Goal: Information Seeking & Learning: Learn about a topic

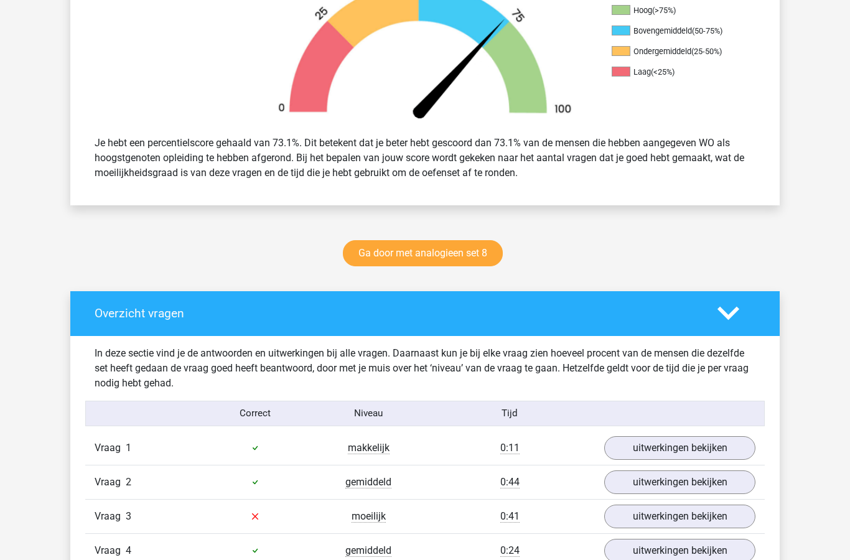
scroll to position [431, 0]
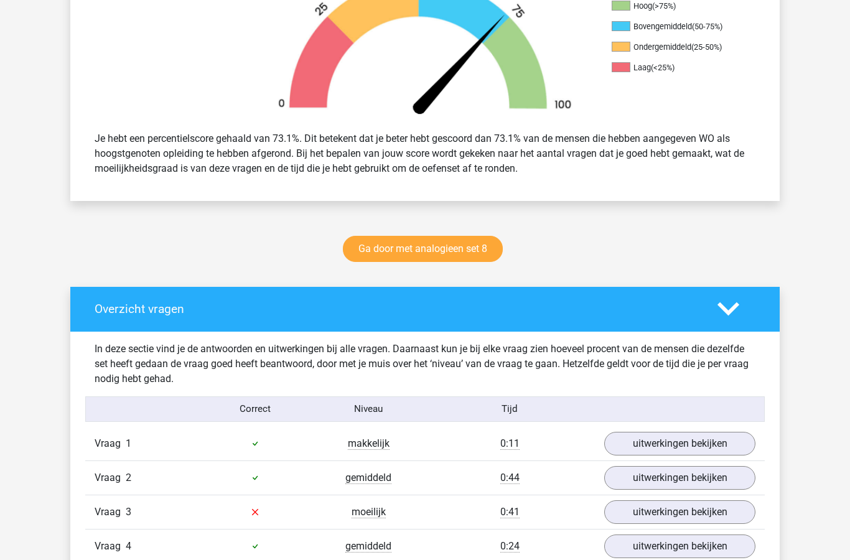
click at [474, 252] on link "Ga door met analogieen set 8" at bounding box center [423, 249] width 160 height 26
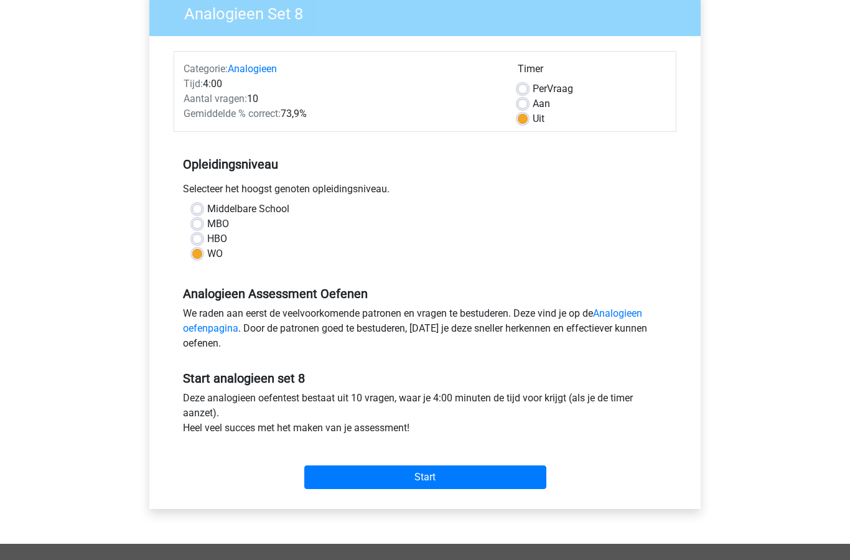
scroll to position [112, 0]
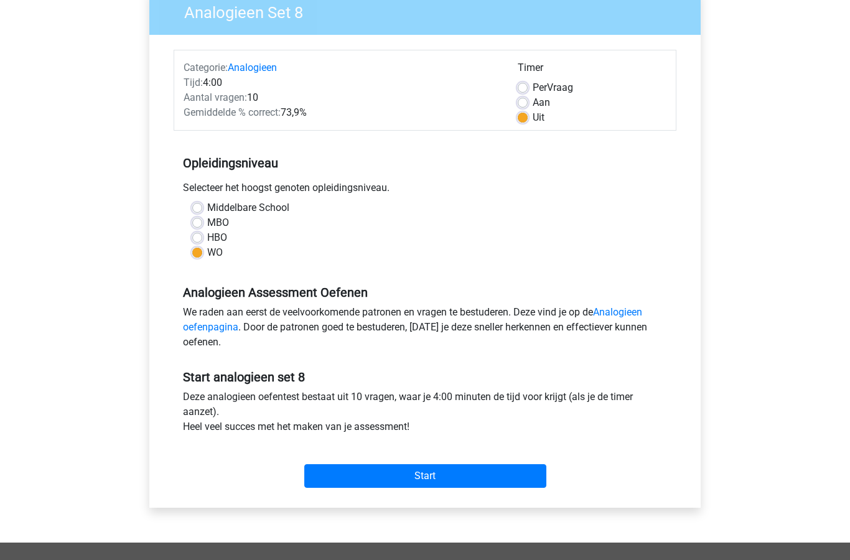
click at [533, 103] on label "Aan" at bounding box center [541, 102] width 17 height 15
click at [527, 103] on input "Aan" at bounding box center [523, 101] width 10 height 12
radio input "true"
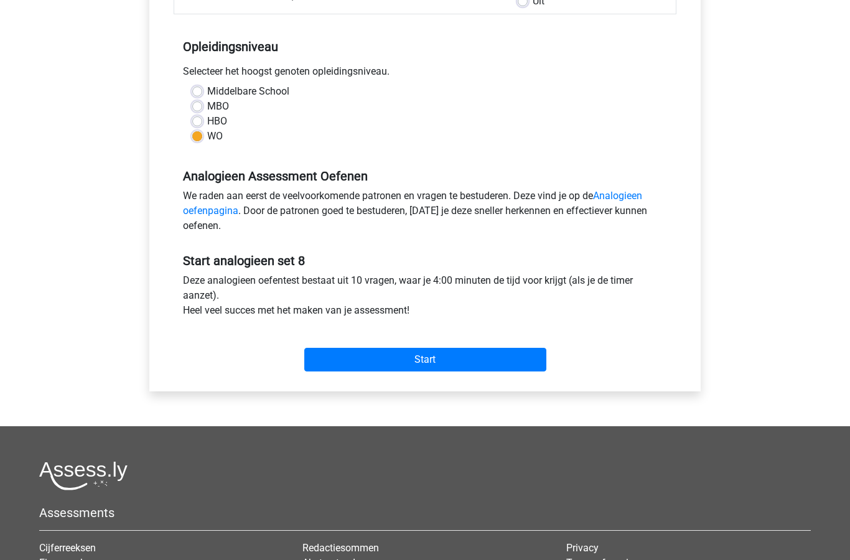
scroll to position [228, 0]
click at [441, 371] on input "Start" at bounding box center [425, 360] width 242 height 24
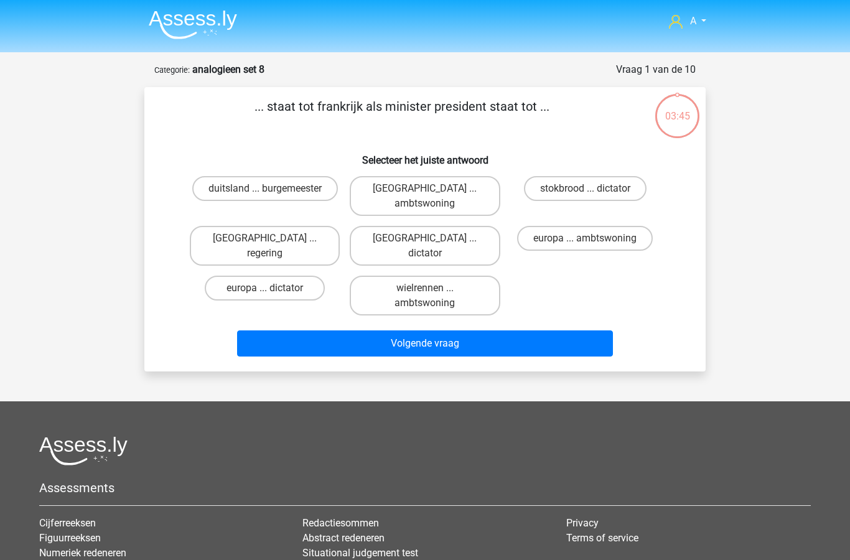
click at [292, 226] on label "parijs ... regering" at bounding box center [265, 246] width 150 height 40
click at [273, 238] on input "parijs ... regering" at bounding box center [269, 242] width 8 height 8
radio input "true"
click at [443, 331] on button "Volgende vraag" at bounding box center [425, 344] width 377 height 26
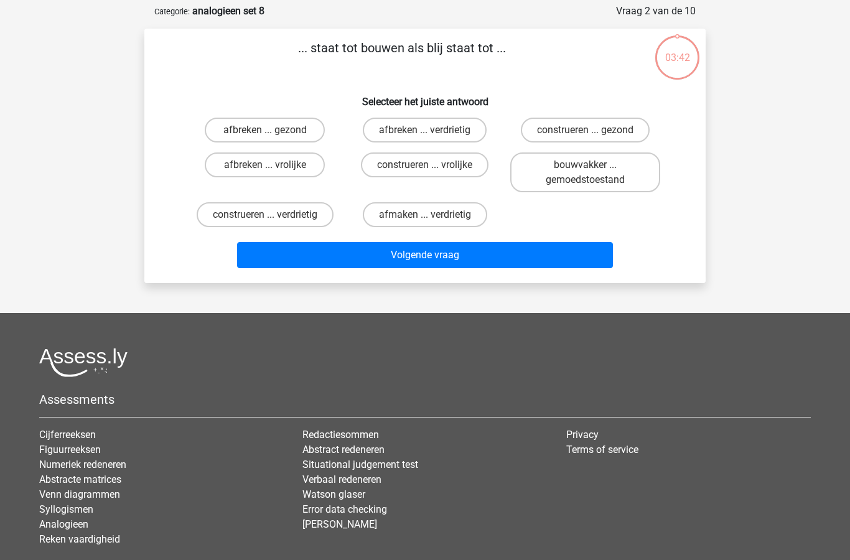
scroll to position [62, 0]
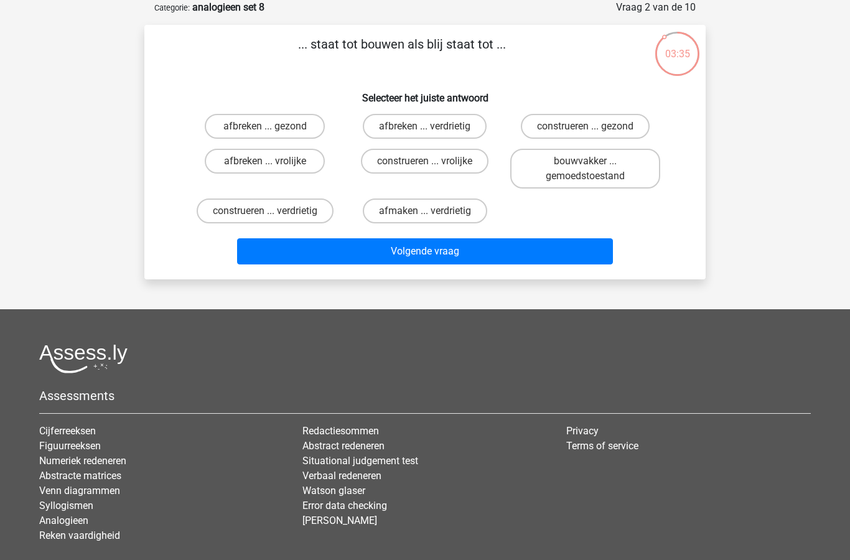
click at [430, 132] on input "afbreken ... verdrietig" at bounding box center [429, 130] width 8 height 8
radio input "true"
click at [420, 256] on button "Volgende vraag" at bounding box center [425, 251] width 377 height 26
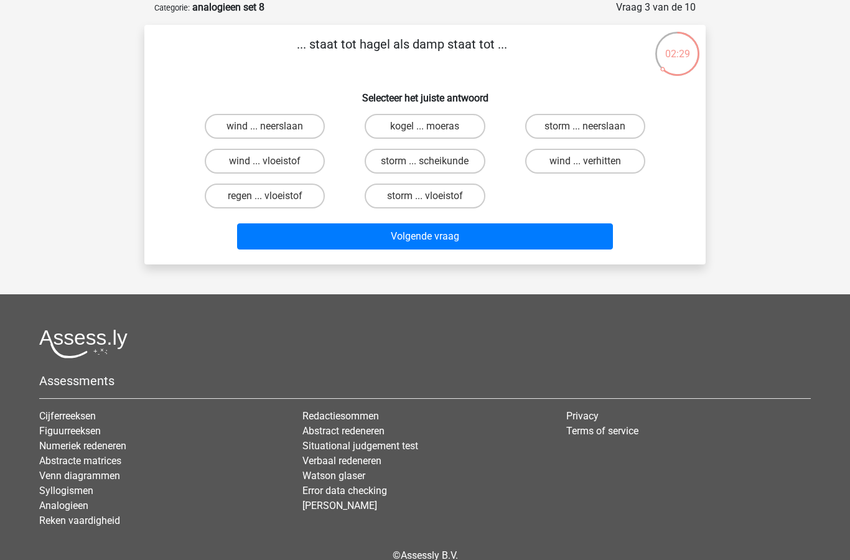
click at [267, 197] on input "regen ... vloeistof" at bounding box center [269, 200] width 8 height 8
radio input "true"
click at [401, 241] on button "Volgende vraag" at bounding box center [425, 236] width 377 height 26
click at [436, 199] on label "vliegtuig ... ijs" at bounding box center [425, 196] width 120 height 25
click at [433, 199] on input "vliegtuig ... ijs" at bounding box center [429, 200] width 8 height 8
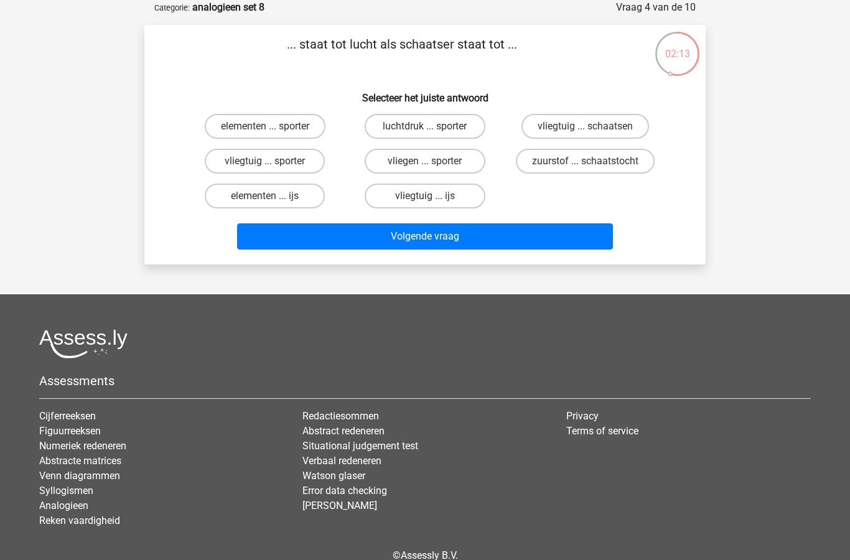
radio input "true"
click at [418, 239] on button "Volgende vraag" at bounding box center [425, 236] width 377 height 26
click at [272, 166] on input "blik ... schrijven" at bounding box center [269, 165] width 8 height 8
radio input "true"
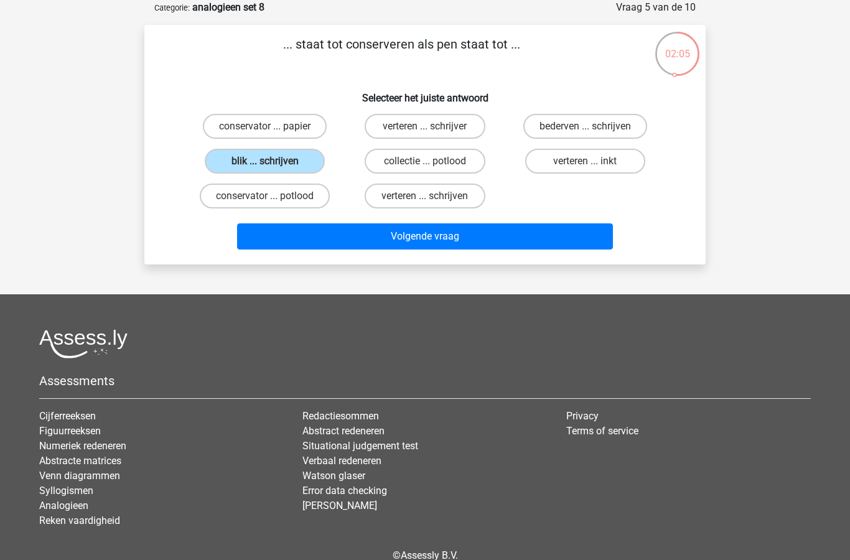
click at [385, 240] on button "Volgende vraag" at bounding box center [425, 236] width 377 height 26
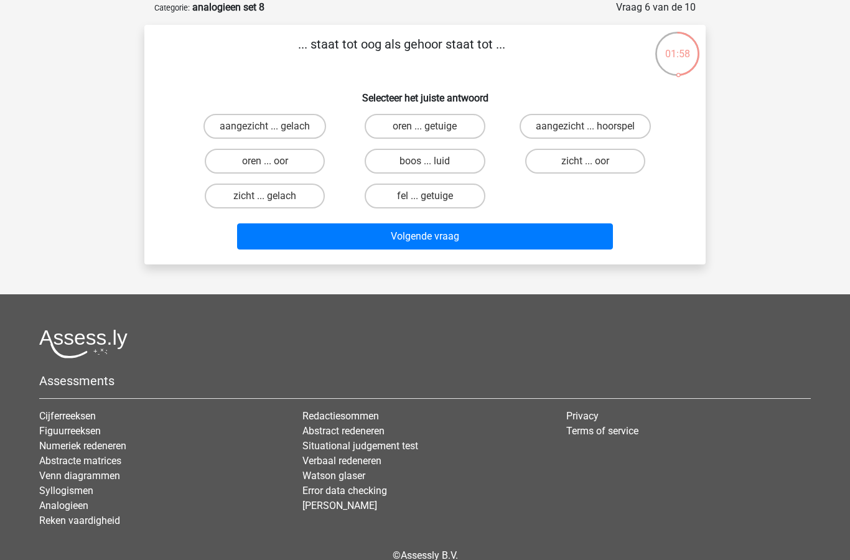
click at [581, 161] on label "zicht ... oor" at bounding box center [585, 161] width 120 height 25
click at [585, 161] on input "zicht ... oor" at bounding box center [589, 165] width 8 height 8
radio input "true"
click at [395, 240] on button "Volgende vraag" at bounding box center [425, 236] width 377 height 26
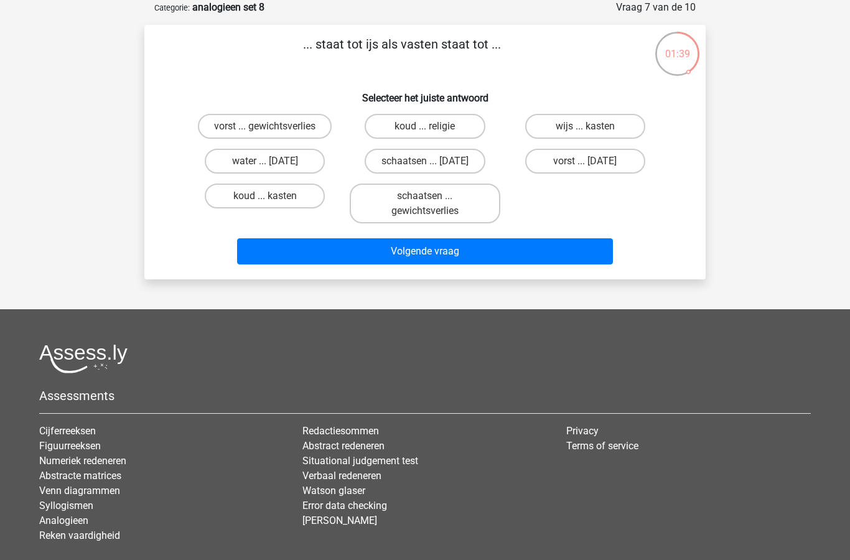
click at [598, 126] on label "wijs ... kasten" at bounding box center [585, 126] width 120 height 25
click at [593, 126] on input "wijs ... kasten" at bounding box center [589, 130] width 8 height 8
radio input "true"
click at [420, 258] on button "Volgende vraag" at bounding box center [425, 251] width 377 height 26
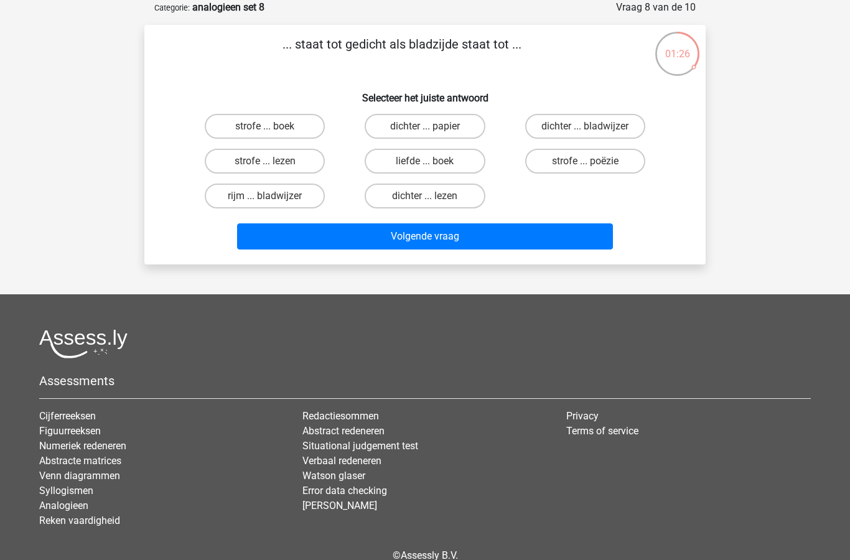
click at [279, 129] on label "strofe ... boek" at bounding box center [265, 126] width 120 height 25
click at [273, 129] on input "strofe ... boek" at bounding box center [269, 130] width 8 height 8
radio input "true"
click at [442, 241] on button "Volgende vraag" at bounding box center [425, 236] width 377 height 26
click at [289, 188] on label "lafaard ... vriend" at bounding box center [265, 196] width 120 height 25
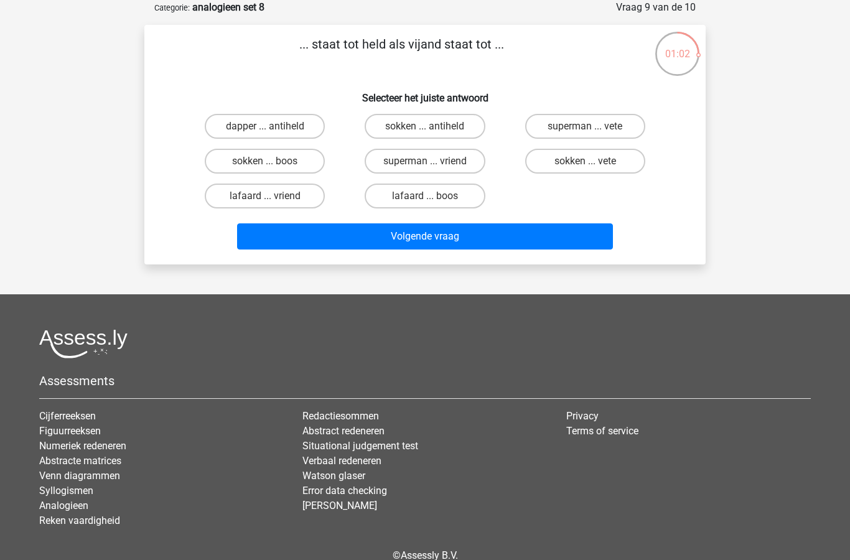
click at [273, 196] on input "lafaard ... vriend" at bounding box center [269, 200] width 8 height 8
radio input "true"
click at [402, 235] on button "Volgende vraag" at bounding box center [425, 236] width 377 height 26
click at [423, 194] on label "aanvullend ... consult" at bounding box center [425, 196] width 126 height 25
click at [425, 196] on input "aanvullend ... consult" at bounding box center [429, 200] width 8 height 8
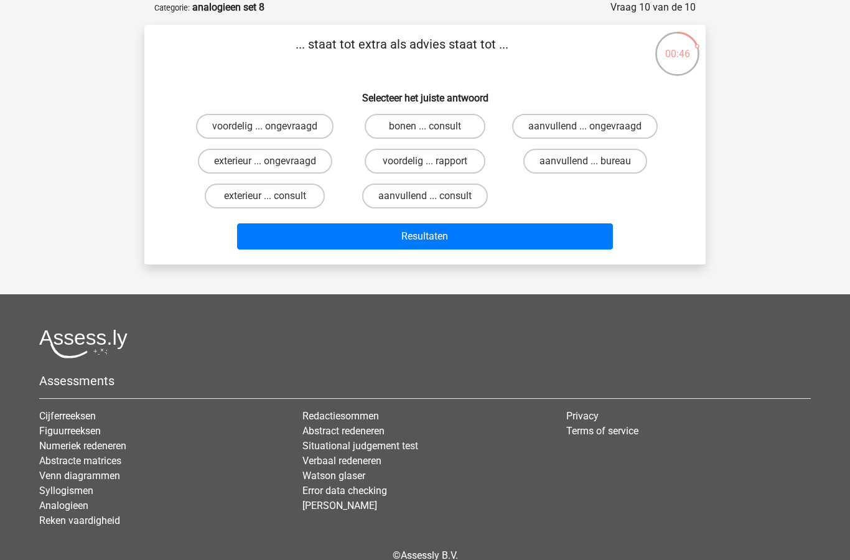
radio input "true"
click at [395, 242] on button "Resultaten" at bounding box center [425, 236] width 377 height 26
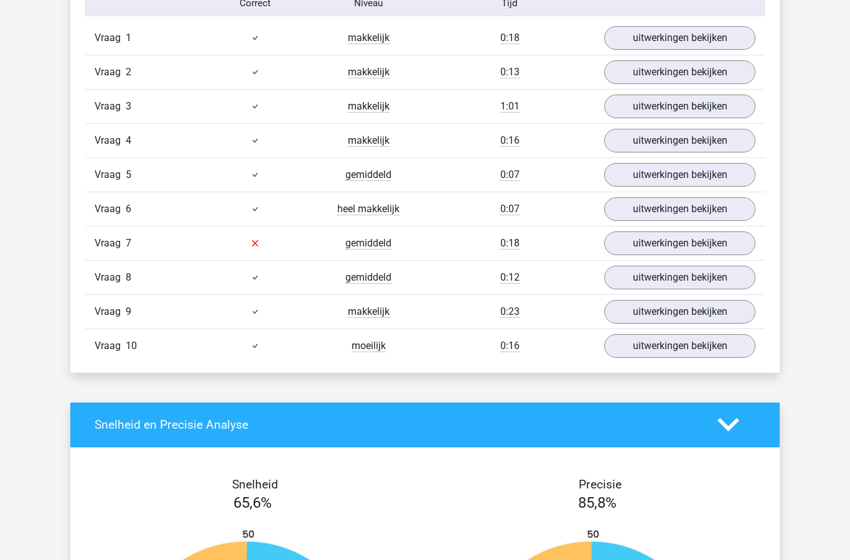
scroll to position [805, 0]
click at [648, 235] on link "uitwerkingen bekijken" at bounding box center [679, 244] width 151 height 24
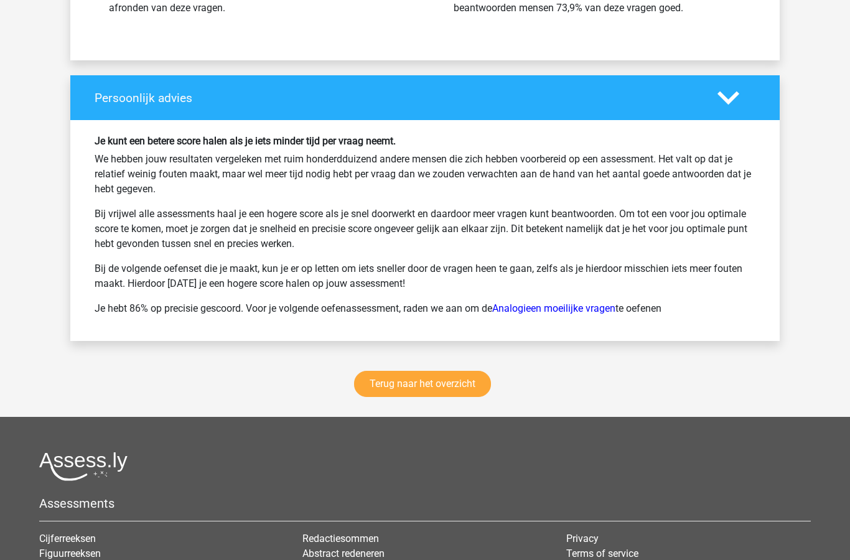
scroll to position [1862, 0]
click at [429, 391] on link "Terug naar het overzicht" at bounding box center [422, 384] width 137 height 26
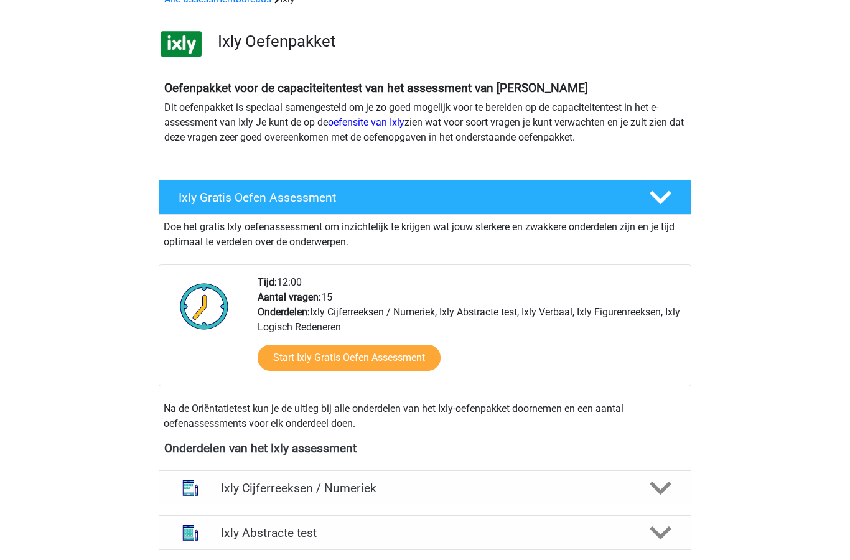
scroll to position [73, 0]
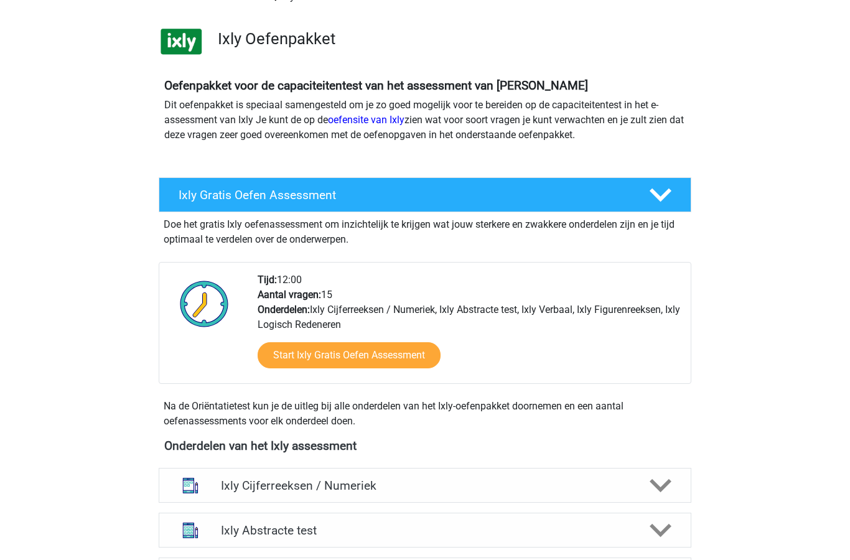
click at [406, 353] on link "Start Ixly Gratis Oefen Assessment" at bounding box center [349, 355] width 183 height 26
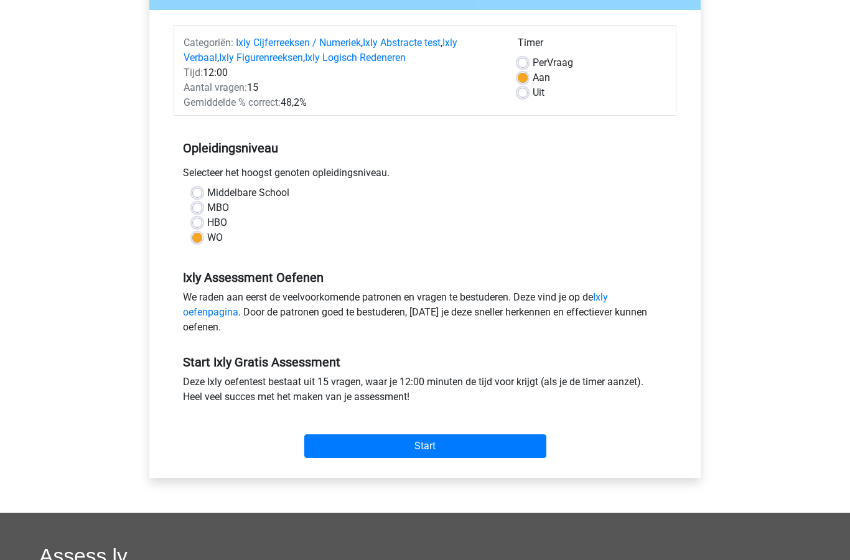
scroll to position [137, 0]
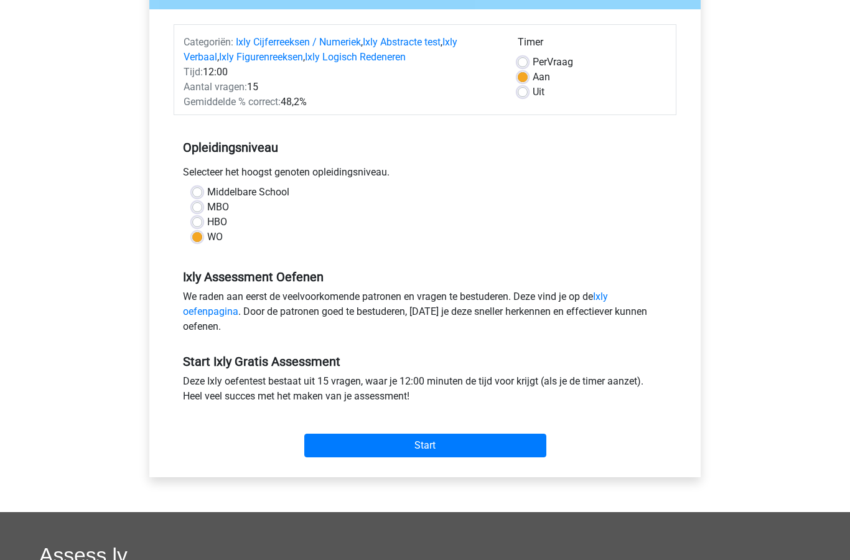
click at [422, 441] on input "Start" at bounding box center [425, 446] width 242 height 24
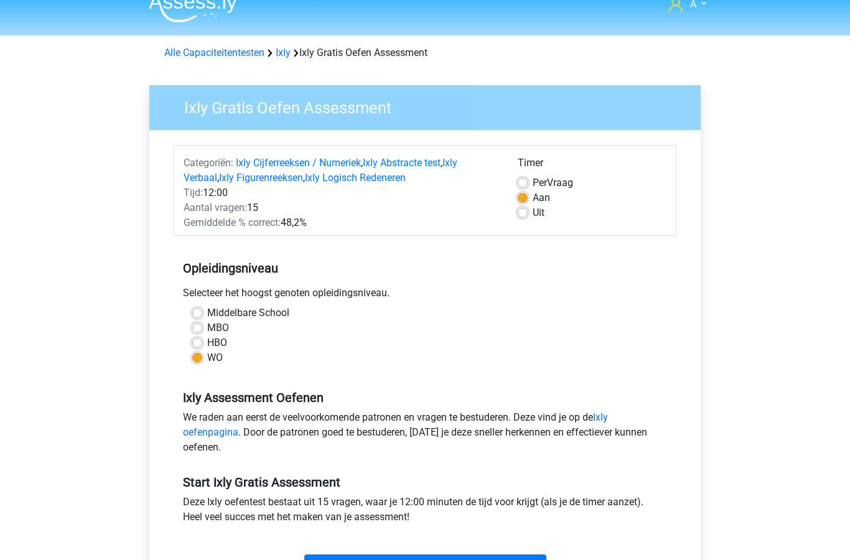
scroll to position [21, 0]
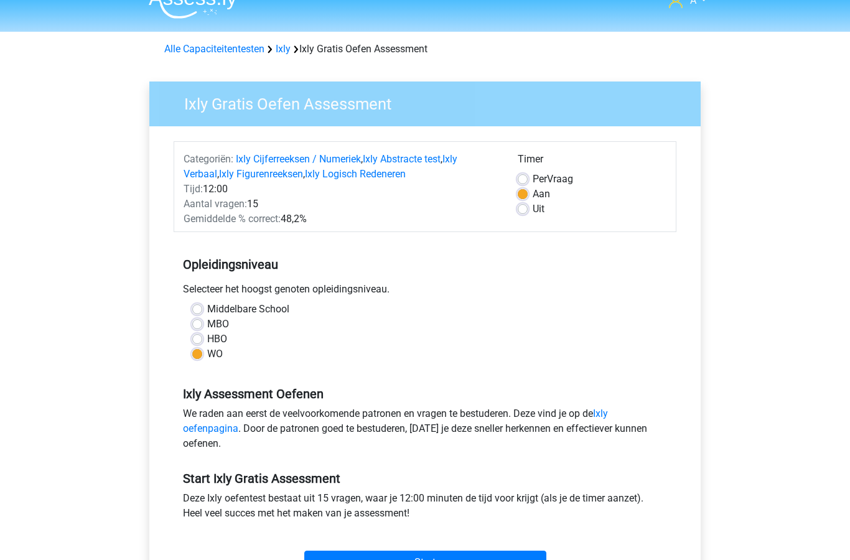
click at [227, 47] on link "Alle Capaciteitentesten" at bounding box center [214, 49] width 100 height 12
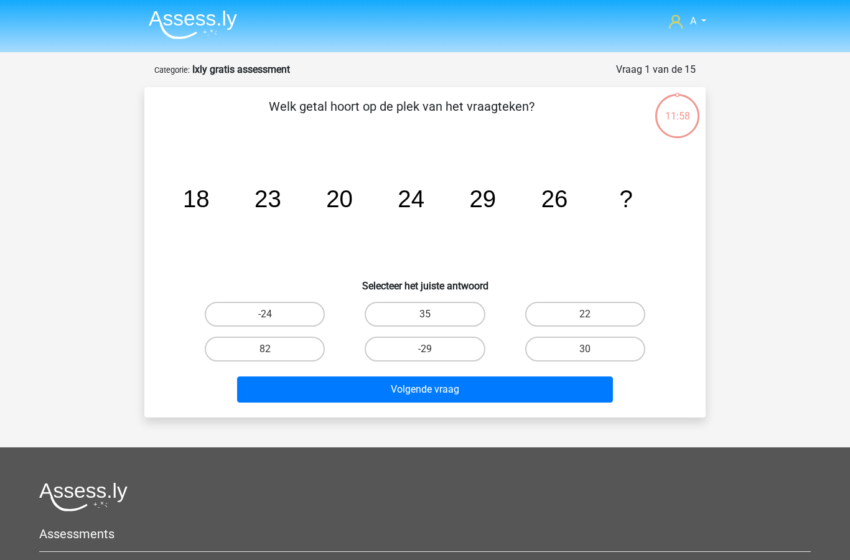
click at [428, 347] on label "-29" at bounding box center [425, 349] width 120 height 25
click at [428, 349] on input "-29" at bounding box center [429, 353] width 8 height 8
radio input "true"
click at [434, 398] on button "Volgende vraag" at bounding box center [425, 390] width 377 height 26
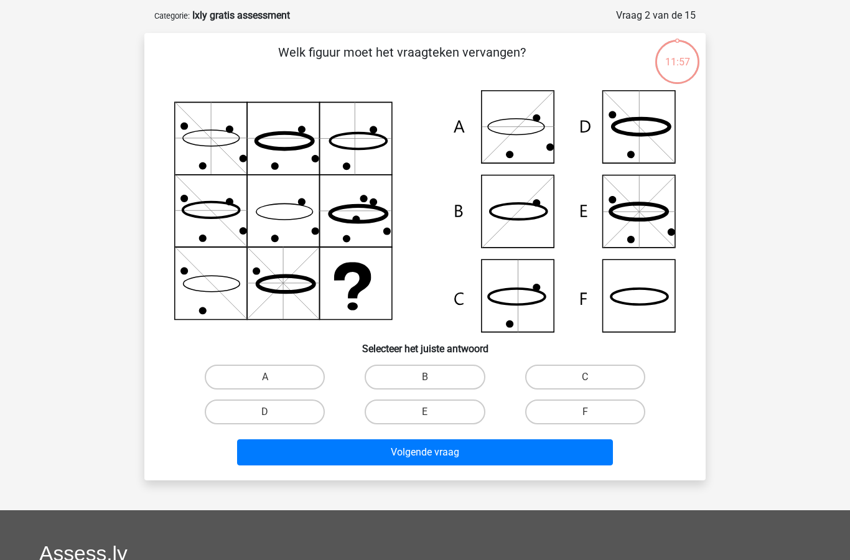
scroll to position [62, 0]
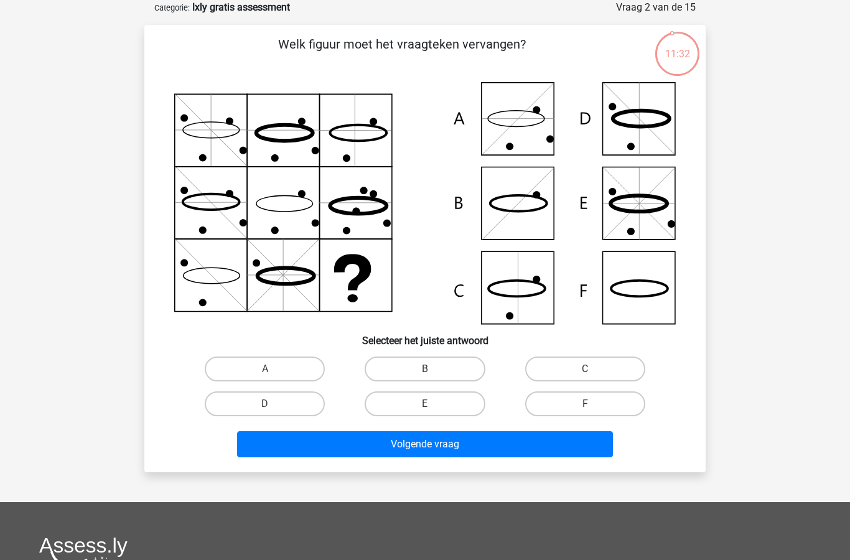
click at [585, 402] on label "F" at bounding box center [585, 403] width 120 height 25
click at [585, 404] on input "F" at bounding box center [589, 408] width 8 height 8
radio input "true"
click at [490, 443] on button "Volgende vraag" at bounding box center [425, 444] width 377 height 26
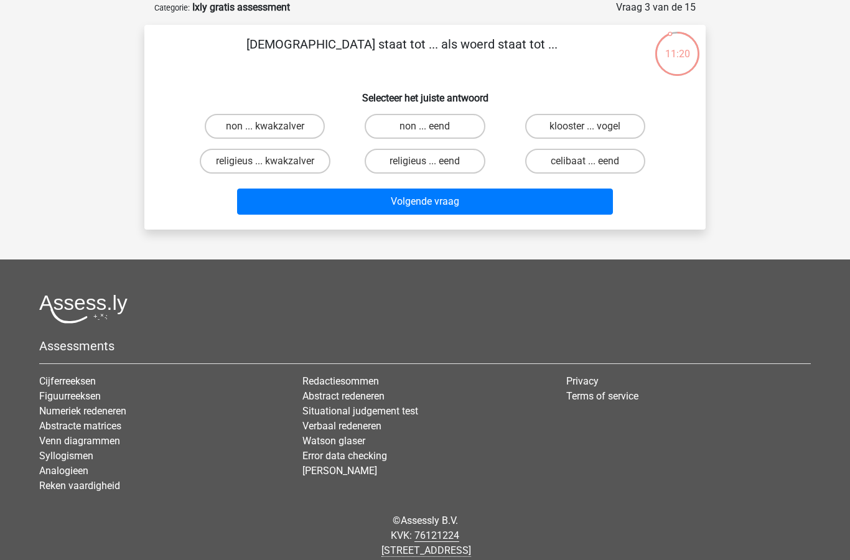
click at [431, 123] on label "non ... eend" at bounding box center [425, 126] width 120 height 25
click at [431, 126] on input "non ... eend" at bounding box center [429, 130] width 8 height 8
radio input "true"
click at [387, 212] on button "Volgende vraag" at bounding box center [425, 202] width 377 height 26
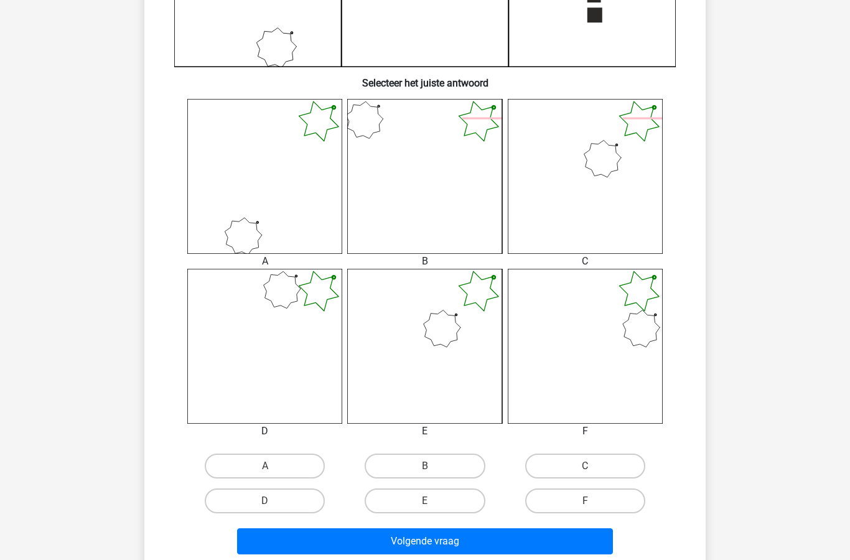
scroll to position [419, 0]
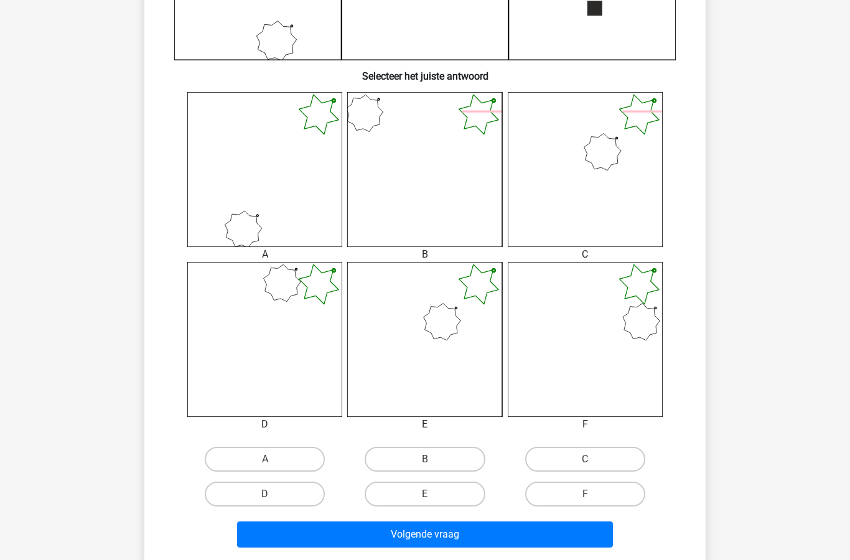
click at [436, 497] on label "E" at bounding box center [425, 494] width 120 height 25
click at [433, 497] on input "E" at bounding box center [429, 498] width 8 height 8
radio input "true"
click at [479, 534] on button "Volgende vraag" at bounding box center [425, 535] width 377 height 26
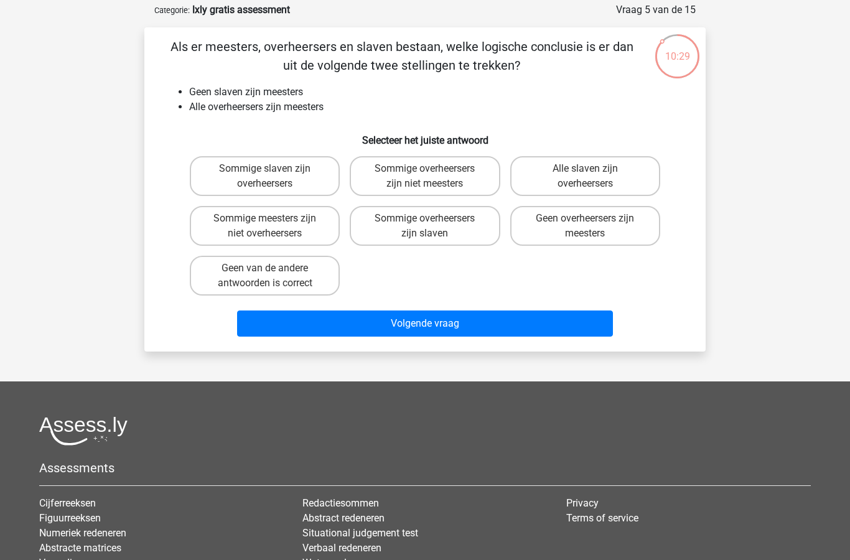
scroll to position [59, 0]
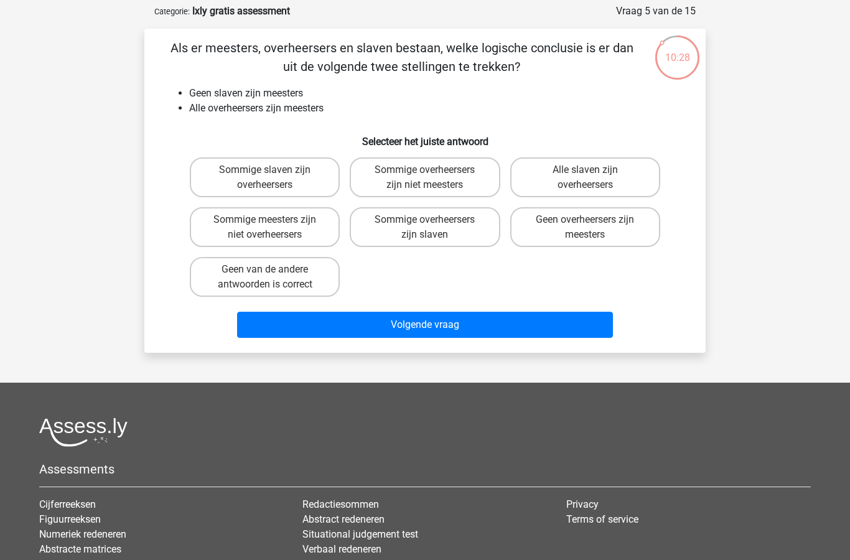
click at [431, 170] on input "Sommige overheersers zijn niet meesters" at bounding box center [429, 174] width 8 height 8
radio input "true"
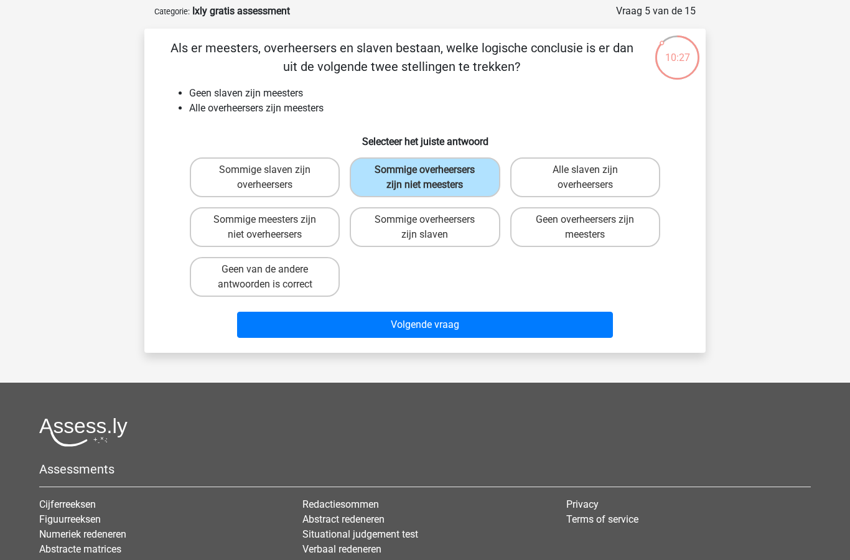
click at [427, 320] on button "Volgende vraag" at bounding box center [425, 325] width 377 height 26
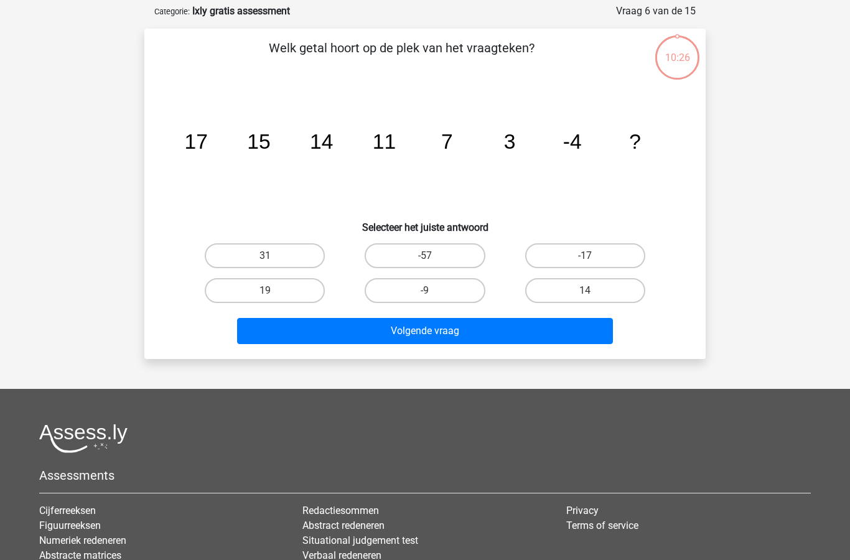
scroll to position [62, 0]
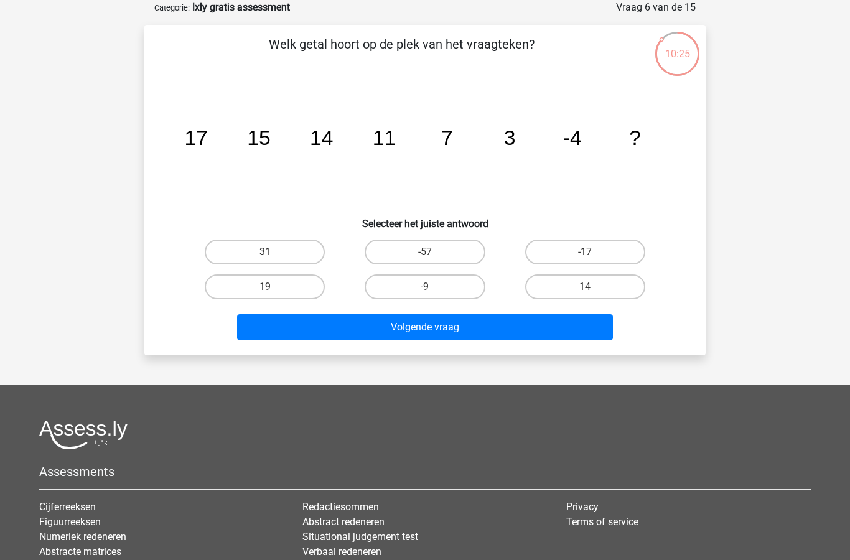
click at [433, 255] on input "-57" at bounding box center [429, 256] width 8 height 8
radio input "true"
click at [433, 327] on button "Volgende vraag" at bounding box center [425, 327] width 377 height 26
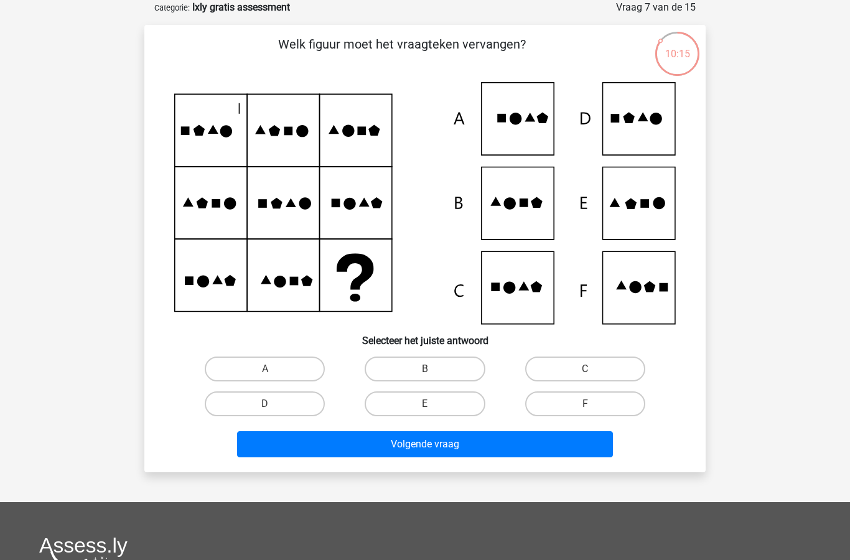
click at [441, 412] on label "E" at bounding box center [425, 403] width 120 height 25
click at [433, 412] on input "E" at bounding box center [429, 408] width 8 height 8
radio input "true"
click at [449, 447] on button "Volgende vraag" at bounding box center [425, 444] width 377 height 26
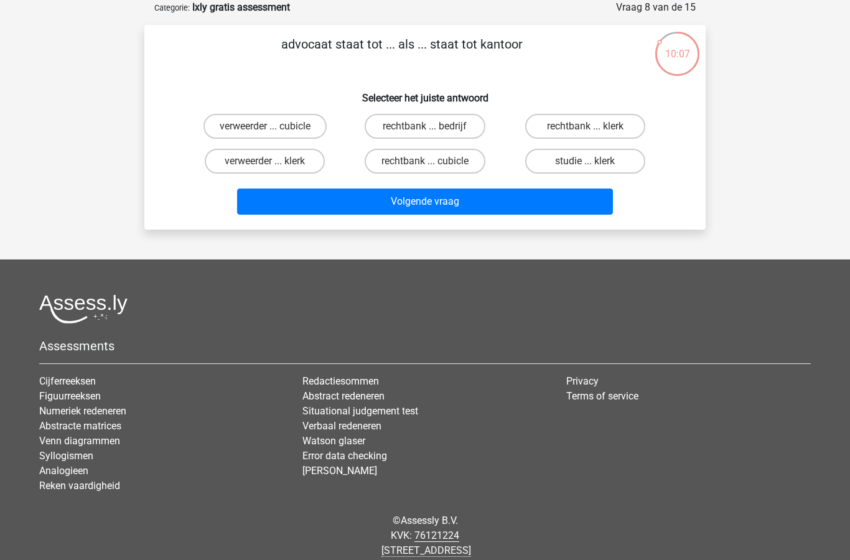
click at [606, 128] on label "rechtbank ... klerk" at bounding box center [585, 126] width 120 height 25
click at [593, 128] on input "rechtbank ... klerk" at bounding box center [589, 130] width 8 height 8
radio input "true"
click at [462, 205] on button "Volgende vraag" at bounding box center [425, 202] width 377 height 26
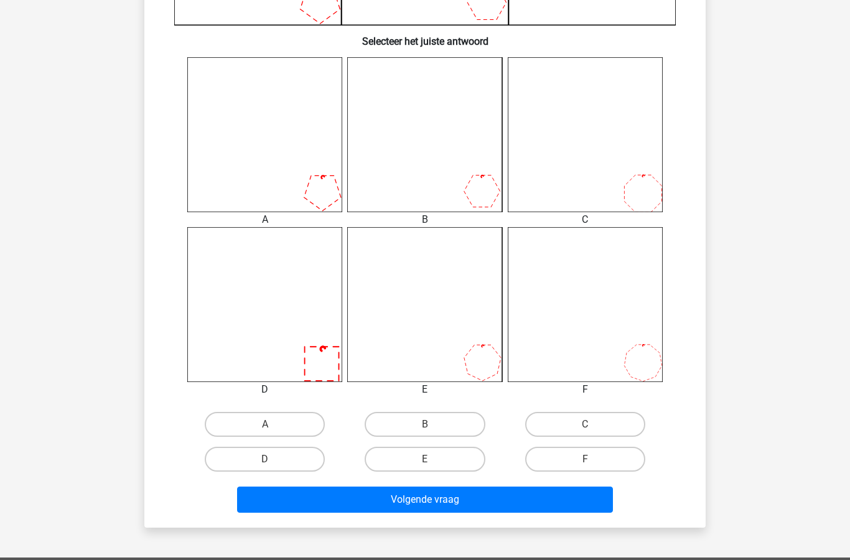
scroll to position [454, 0]
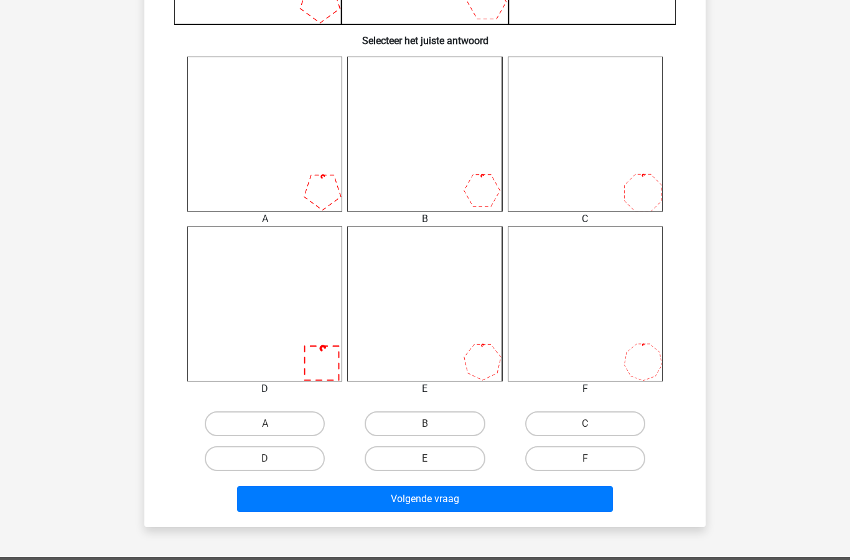
click at [451, 453] on label "E" at bounding box center [425, 458] width 120 height 25
click at [433, 459] on input "E" at bounding box center [429, 463] width 8 height 8
radio input "true"
click at [456, 503] on button "Volgende vraag" at bounding box center [425, 499] width 377 height 26
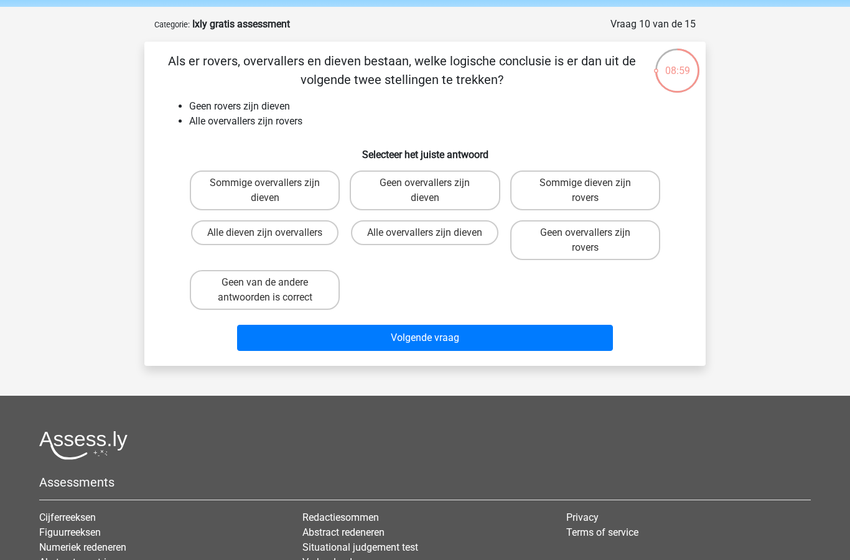
scroll to position [38, 0]
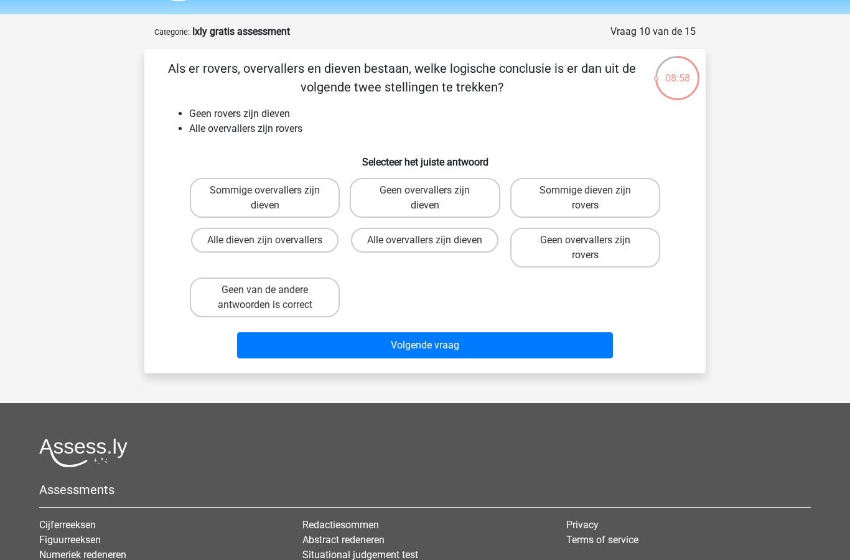
click at [456, 184] on label "Geen overvallers zijn dieven" at bounding box center [425, 198] width 150 height 40
click at [433, 190] on input "Geen overvallers zijn dieven" at bounding box center [429, 194] width 8 height 8
radio input "true"
click at [448, 344] on button "Volgende vraag" at bounding box center [425, 345] width 377 height 26
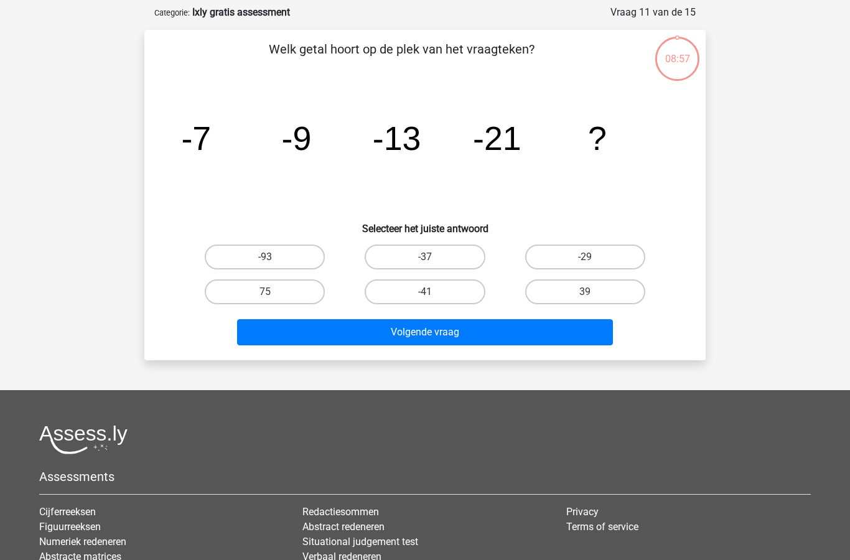
scroll to position [62, 0]
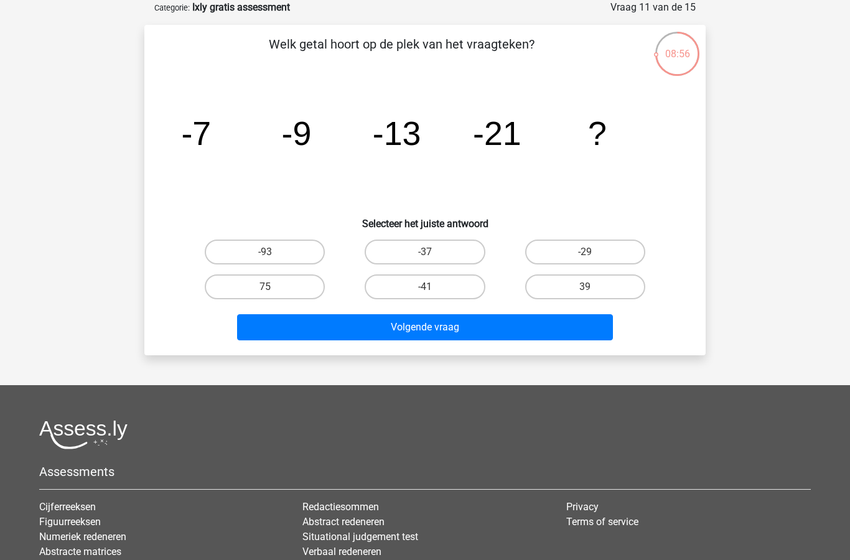
click at [440, 250] on label "-37" at bounding box center [425, 252] width 120 height 25
click at [433, 252] on input "-37" at bounding box center [429, 256] width 8 height 8
radio input "true"
click at [442, 334] on button "Volgende vraag" at bounding box center [425, 327] width 377 height 26
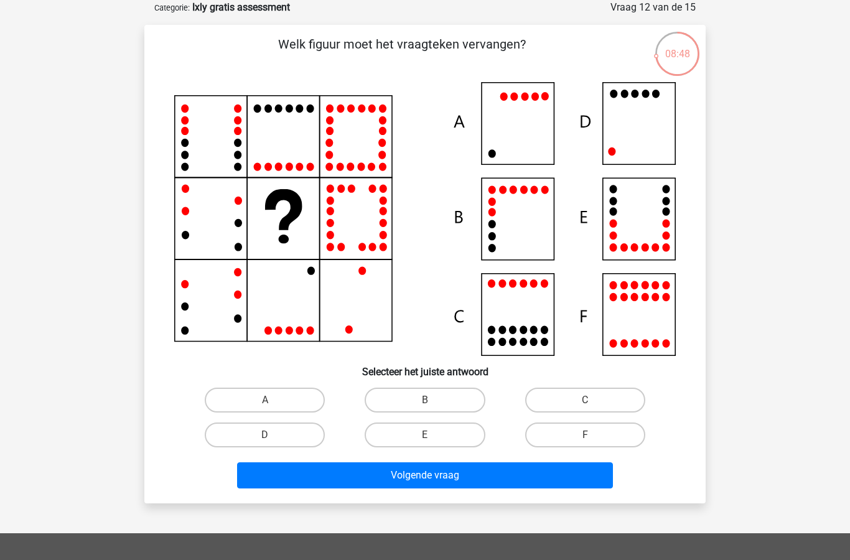
click at [273, 433] on label "D" at bounding box center [265, 435] width 120 height 25
click at [273, 435] on input "D" at bounding box center [269, 439] width 8 height 8
radio input "true"
click at [446, 476] on button "Volgende vraag" at bounding box center [425, 475] width 377 height 26
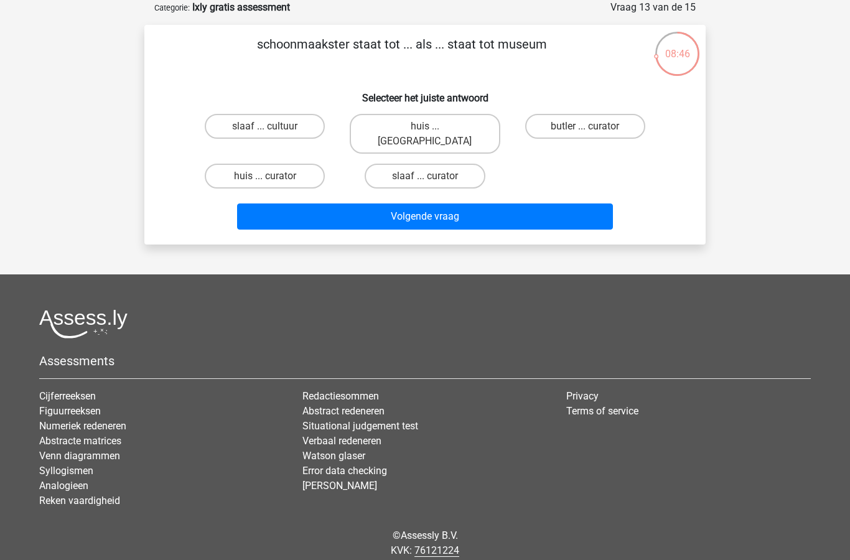
click at [284, 125] on label "slaaf ... cultuur" at bounding box center [265, 126] width 120 height 25
click at [273, 126] on input "slaaf ... cultuur" at bounding box center [269, 130] width 8 height 8
radio input "true"
click at [289, 169] on label "huis ... curator" at bounding box center [265, 176] width 120 height 25
click at [273, 176] on input "huis ... curator" at bounding box center [269, 180] width 8 height 8
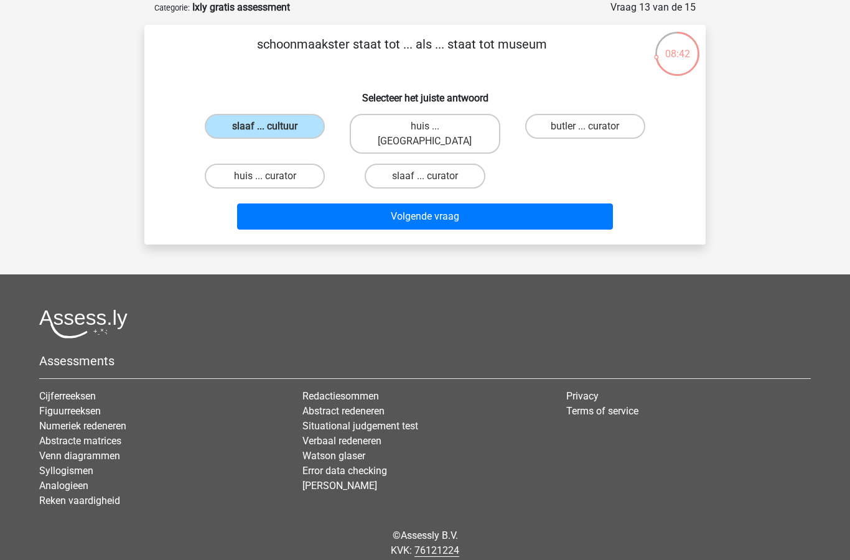
radio input "true"
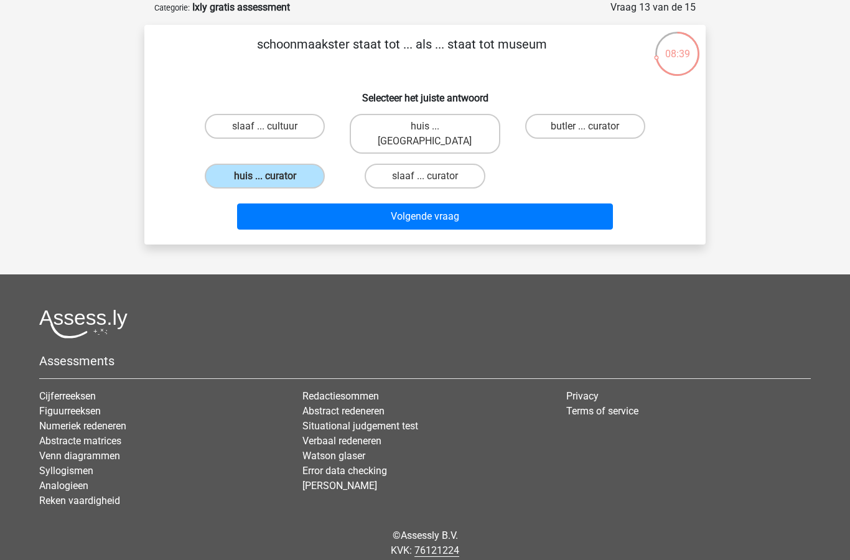
click at [423, 204] on button "Volgende vraag" at bounding box center [425, 217] width 377 height 26
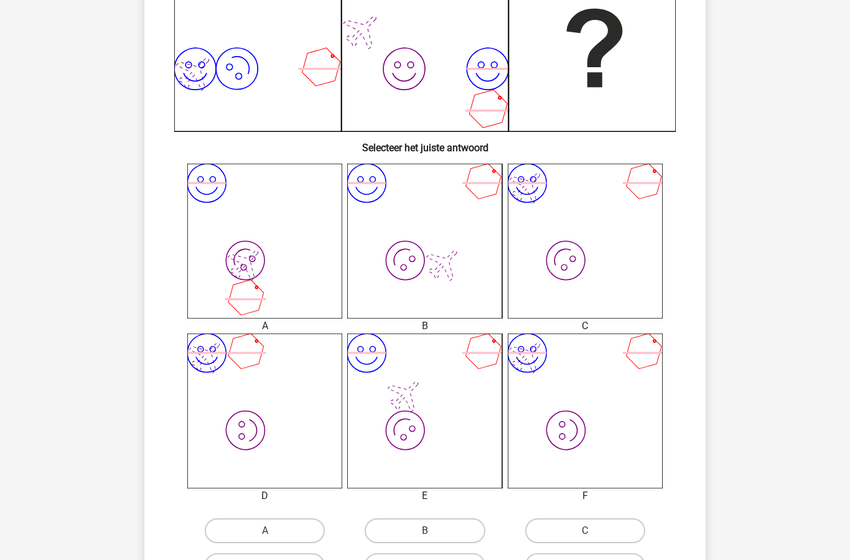
scroll to position [350, 0]
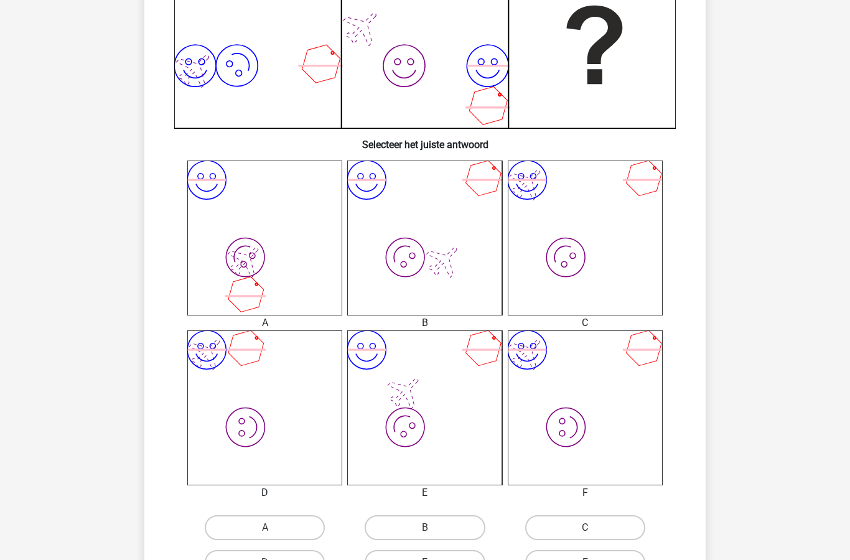
click at [276, 559] on label "D" at bounding box center [265, 562] width 120 height 25
click at [273, 560] on input "D" at bounding box center [269, 567] width 8 height 8
radio input "true"
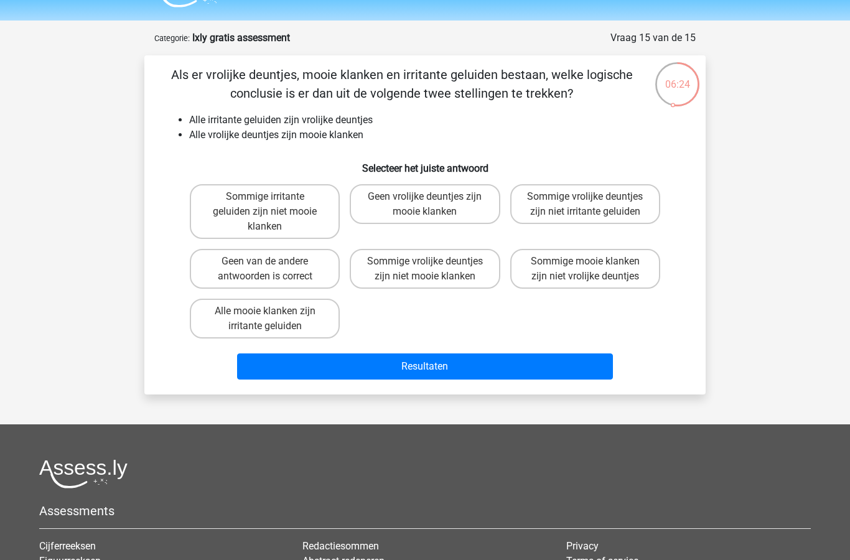
scroll to position [19, 0]
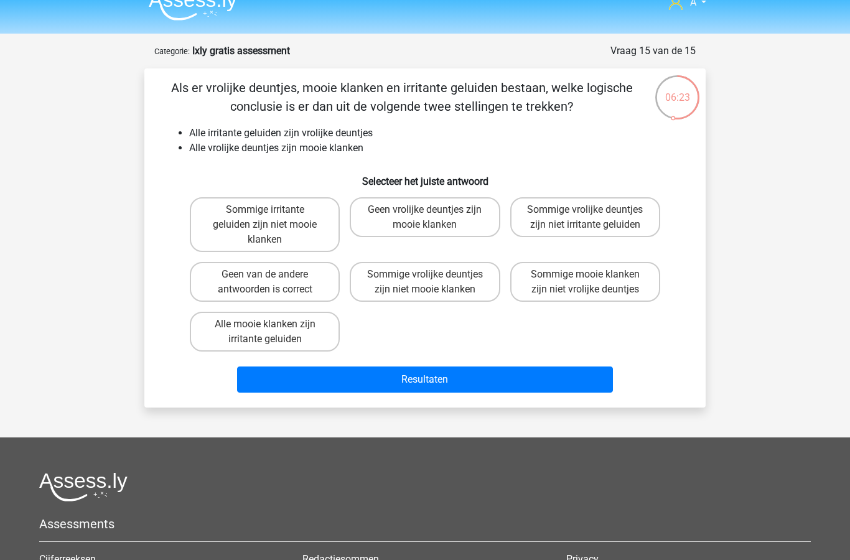
click at [418, 284] on label "Sommige vrolijke deuntjes zijn niet mooie klanken" at bounding box center [425, 282] width 150 height 40
click at [425, 283] on input "Sommige vrolijke deuntjes zijn niet mooie klanken" at bounding box center [429, 278] width 8 height 8
radio input "true"
click at [425, 393] on button "Resultaten" at bounding box center [425, 380] width 377 height 26
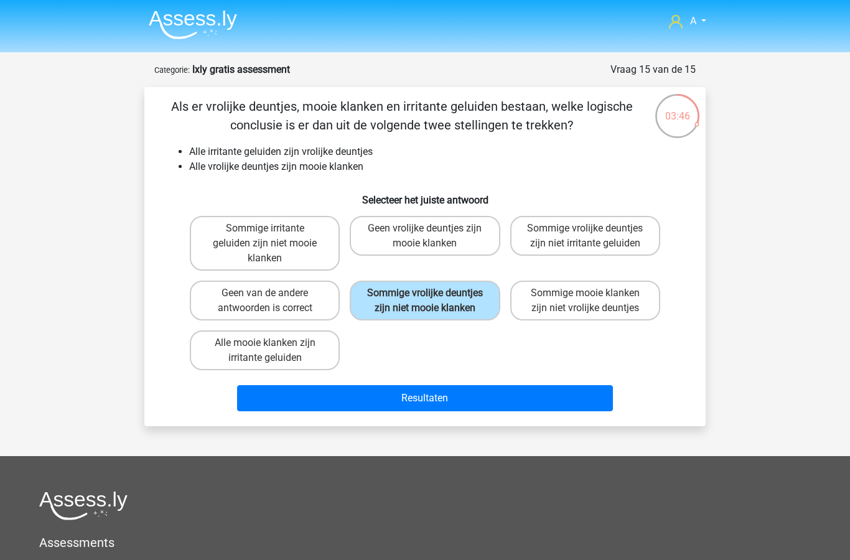
click at [457, 411] on button "Resultaten" at bounding box center [425, 398] width 377 height 26
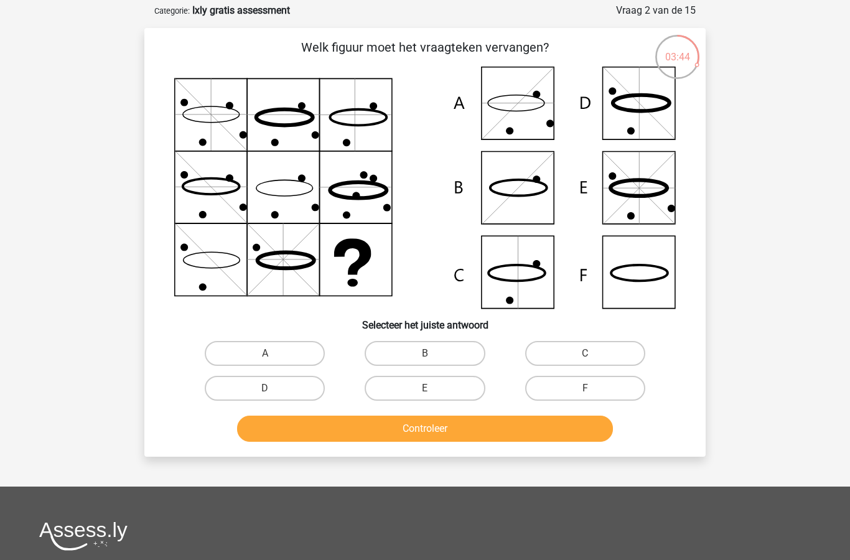
scroll to position [56, 0]
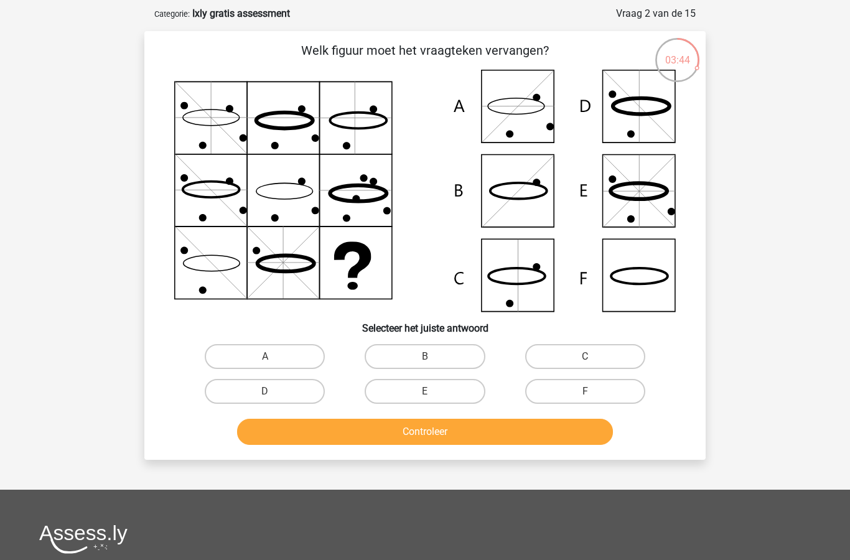
click at [464, 438] on button "Controleer" at bounding box center [425, 432] width 377 height 26
click at [467, 442] on button "Controleer" at bounding box center [425, 432] width 377 height 26
click at [12, 0] on html "A alexandralauvenberg@ziggo.nl" at bounding box center [425, 381] width 850 height 874
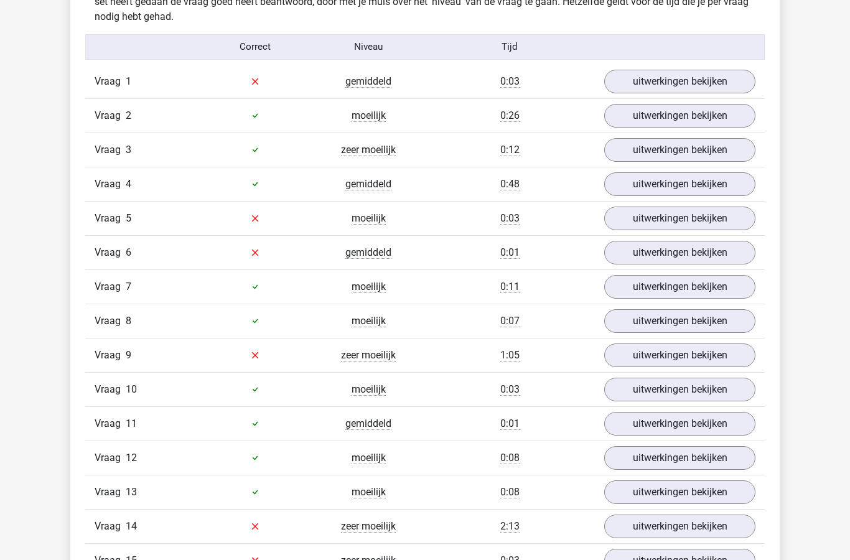
click at [668, 85] on link "uitwerkingen bekijken" at bounding box center [679, 82] width 151 height 24
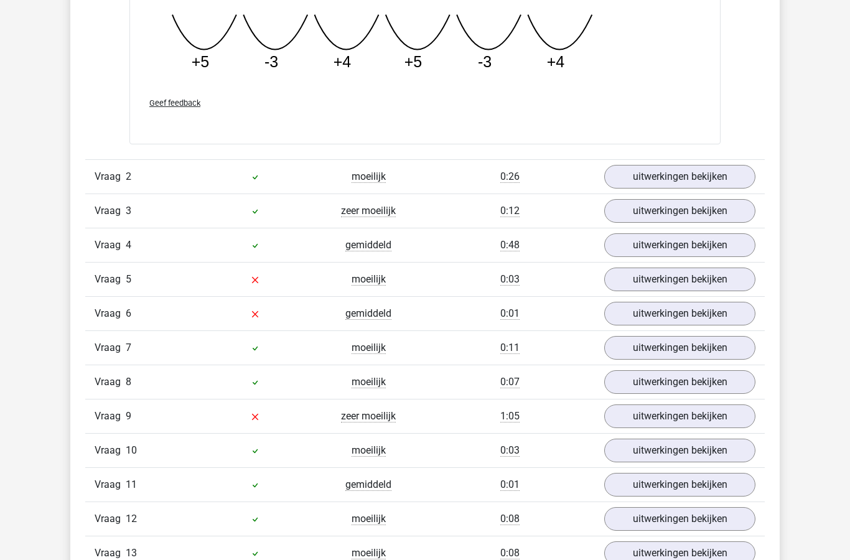
click at [671, 182] on link "uitwerkingen bekijken" at bounding box center [679, 177] width 151 height 24
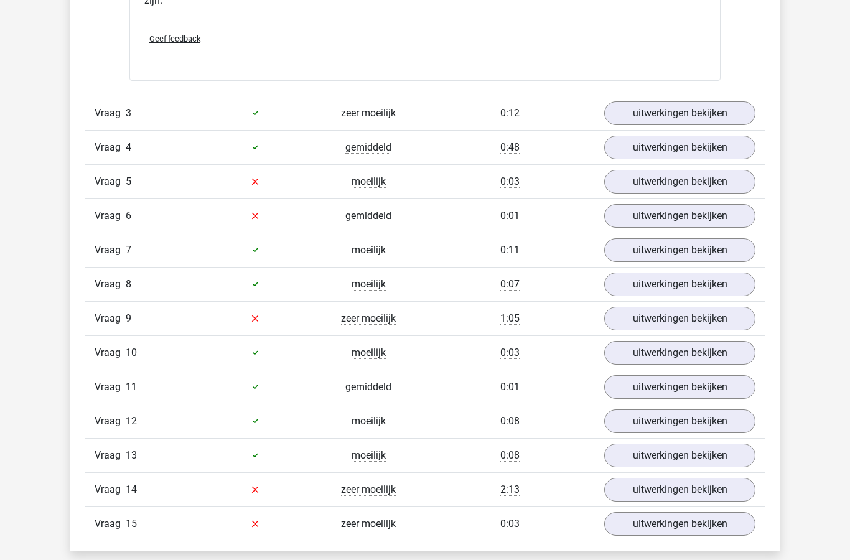
click at [660, 119] on link "uitwerkingen bekijken" at bounding box center [679, 114] width 151 height 24
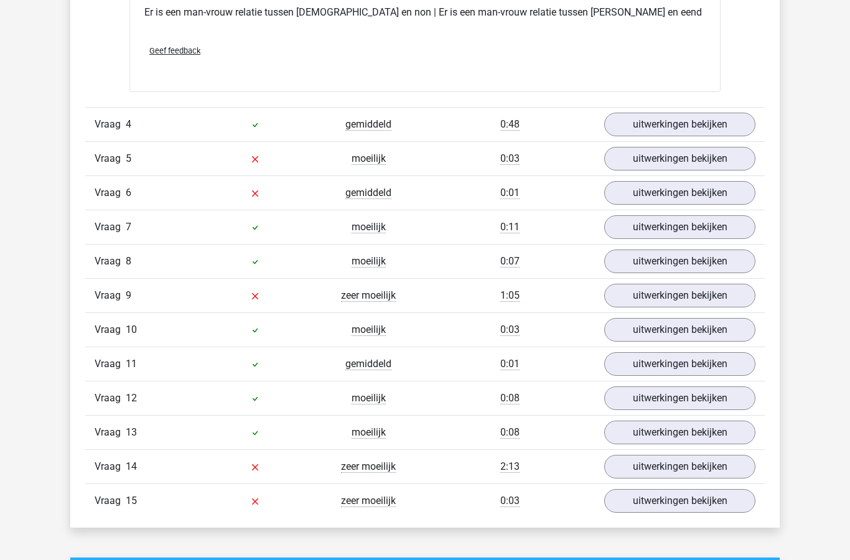
scroll to position [2597, 0]
click at [673, 123] on link "uitwerkingen bekijken" at bounding box center [679, 125] width 151 height 24
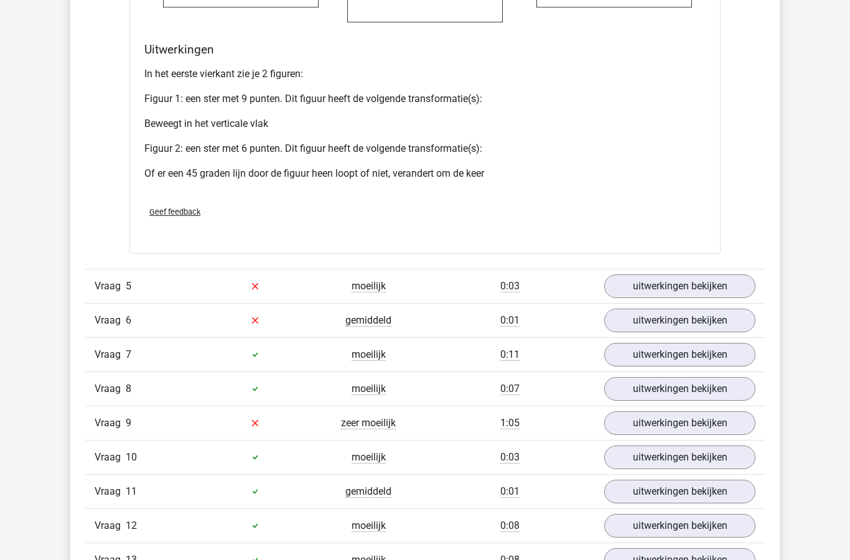
scroll to position [3515, 0]
click at [683, 298] on link "uitwerkingen bekijken" at bounding box center [679, 286] width 151 height 24
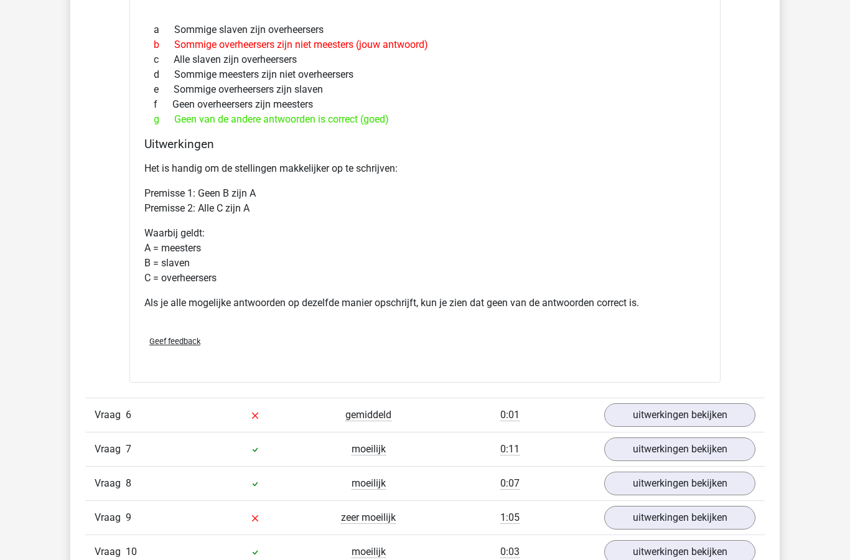
scroll to position [3936, 0]
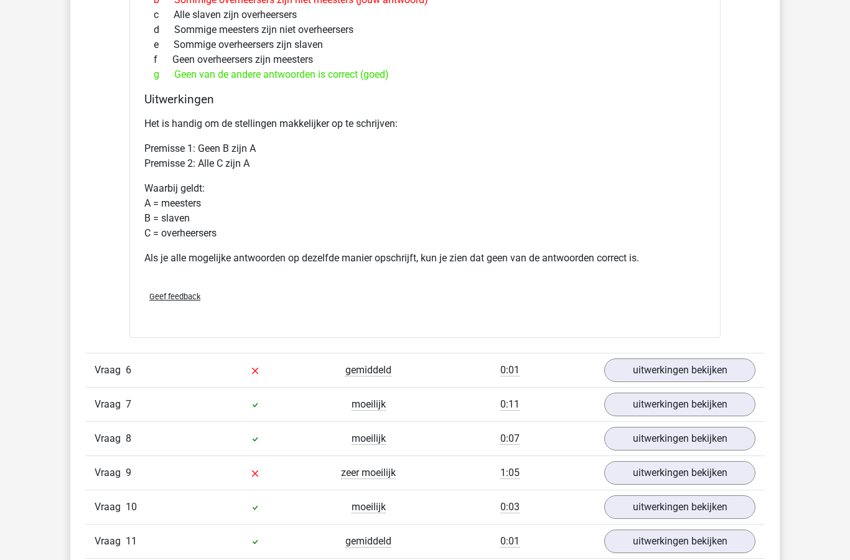
click at [661, 382] on link "uitwerkingen bekijken" at bounding box center [679, 371] width 151 height 24
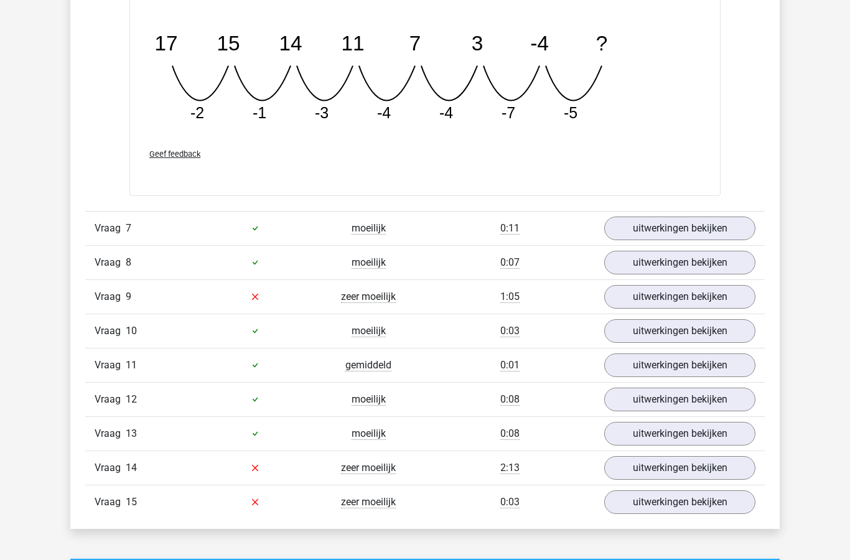
click at [693, 240] on link "uitwerkingen bekijken" at bounding box center [679, 229] width 151 height 24
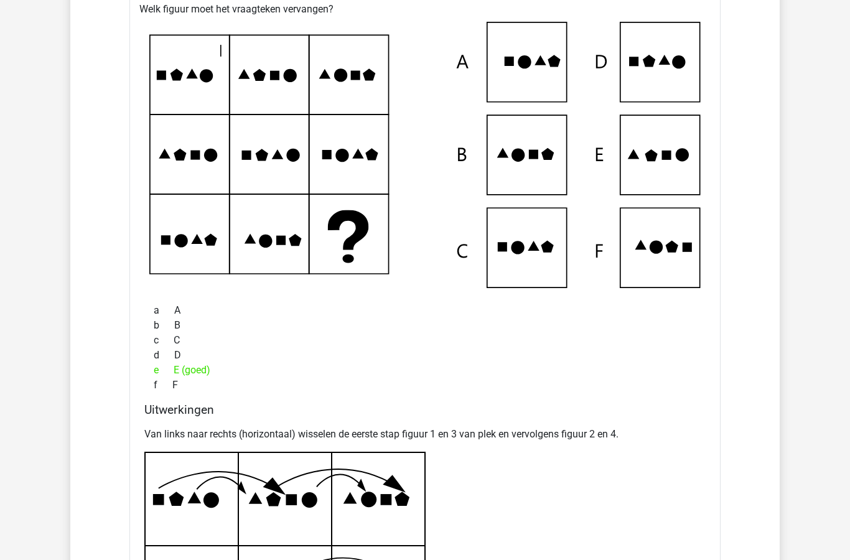
scroll to position [4949, 0]
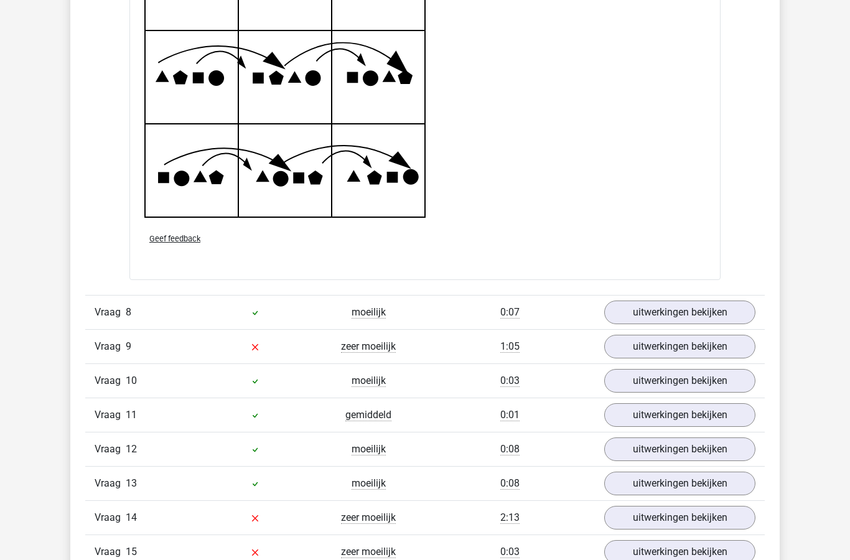
click at [662, 322] on link "uitwerkingen bekijken" at bounding box center [679, 313] width 151 height 24
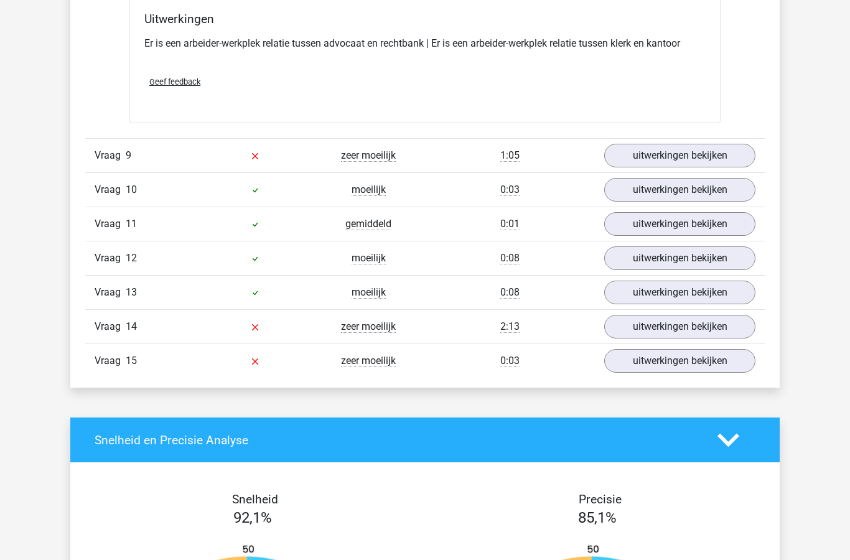
scroll to position [5941, 0]
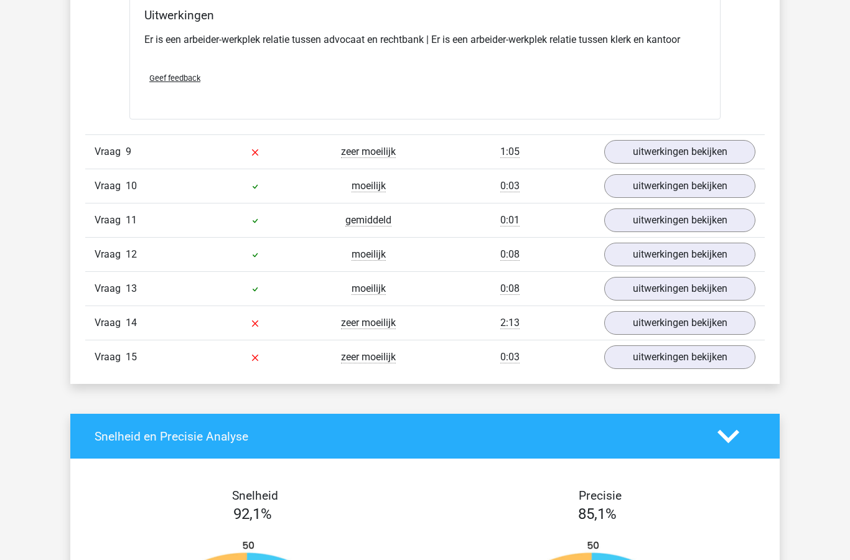
click at [661, 164] on link "uitwerkingen bekijken" at bounding box center [679, 152] width 151 height 24
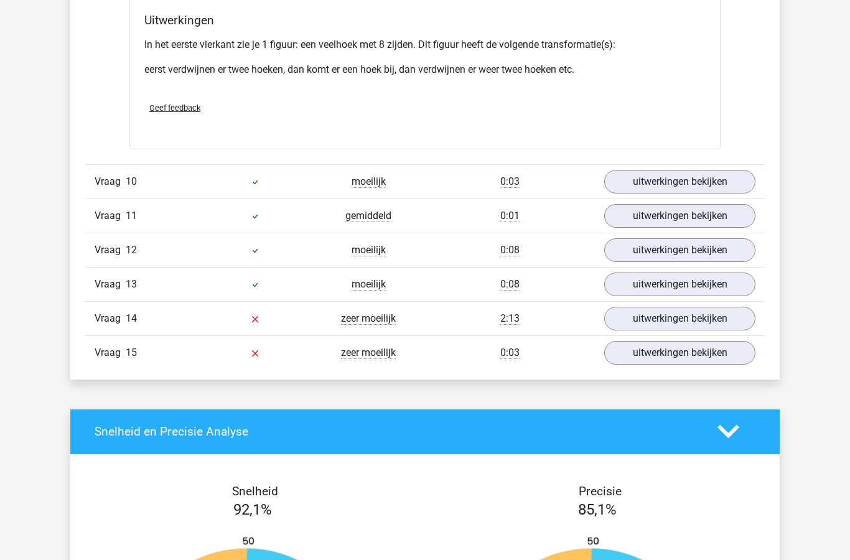
scroll to position [6916, 0]
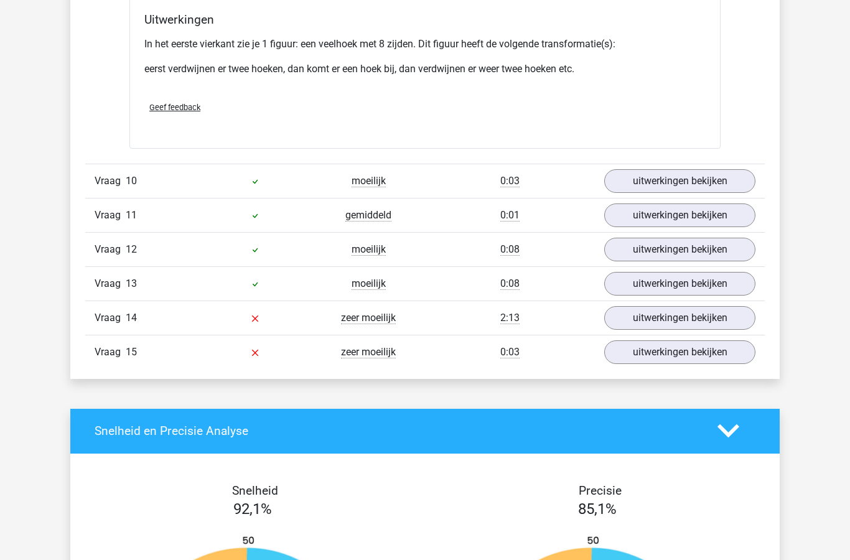
click at [663, 194] on link "uitwerkingen bekijken" at bounding box center [679, 182] width 151 height 24
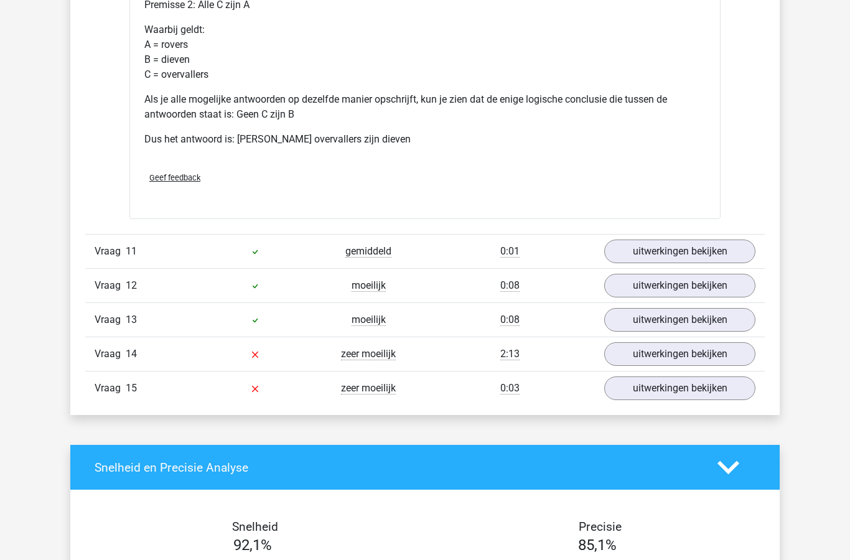
click at [655, 264] on link "uitwerkingen bekijken" at bounding box center [679, 252] width 151 height 24
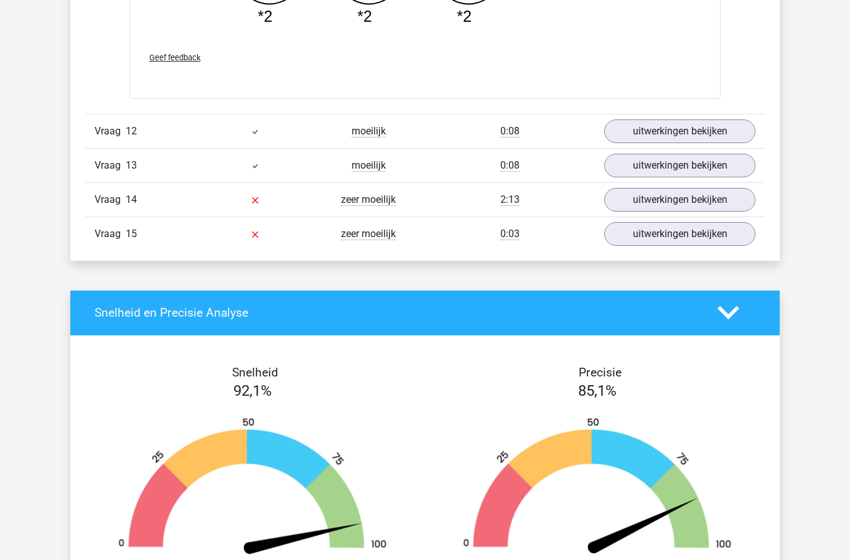
scroll to position [8166, 0]
click at [670, 143] on link "uitwerkingen bekijken" at bounding box center [679, 132] width 151 height 24
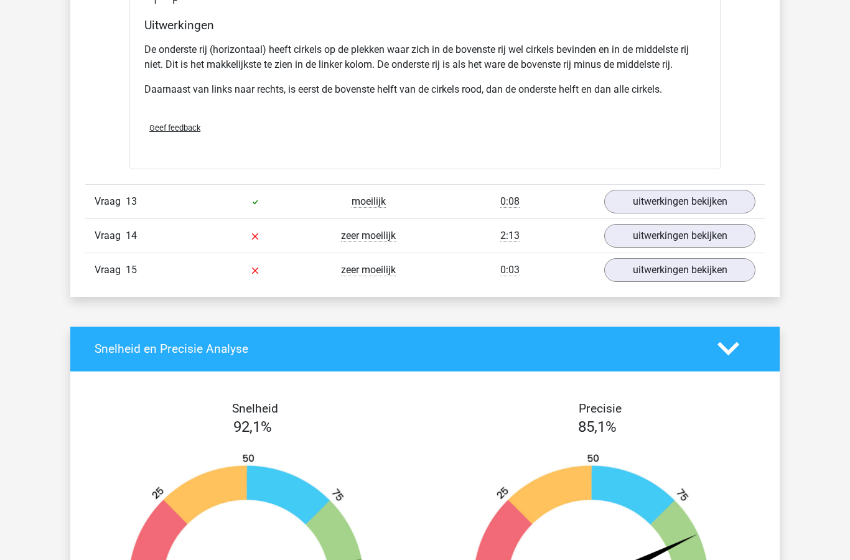
scroll to position [8754, 0]
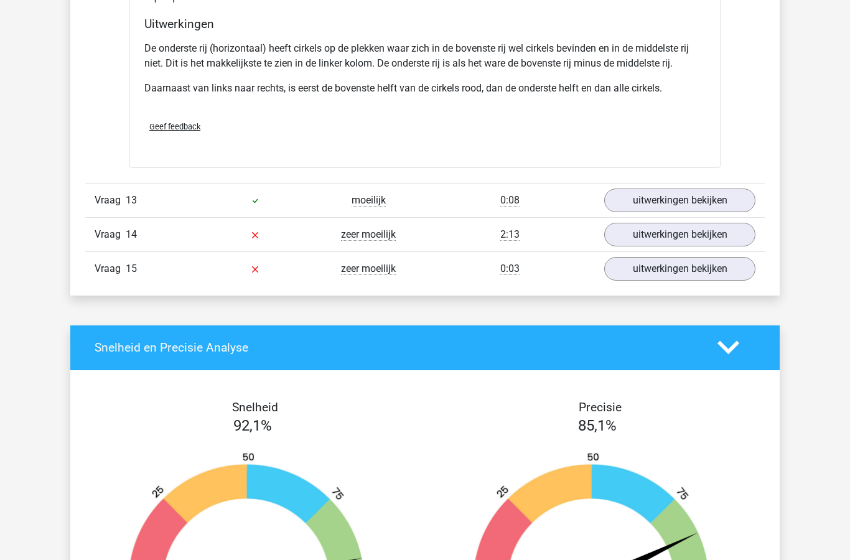
click at [655, 212] on link "uitwerkingen bekijken" at bounding box center [679, 201] width 151 height 24
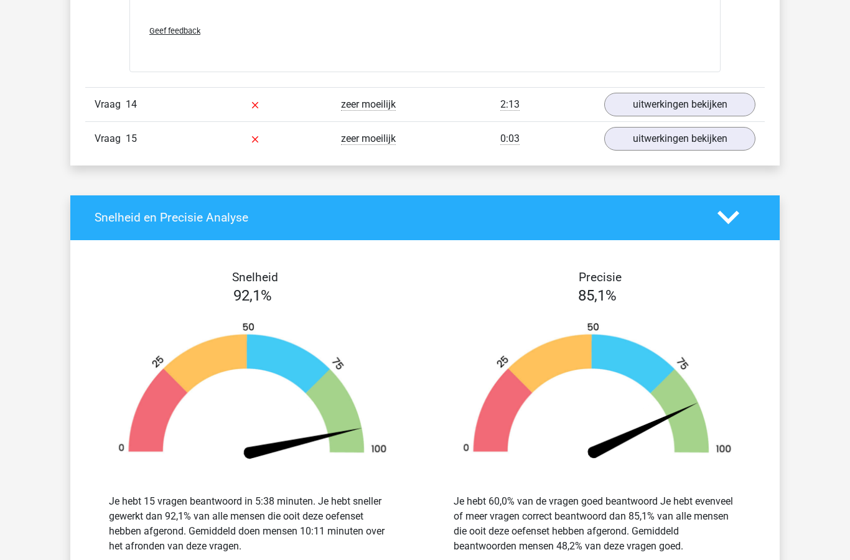
scroll to position [9133, 0]
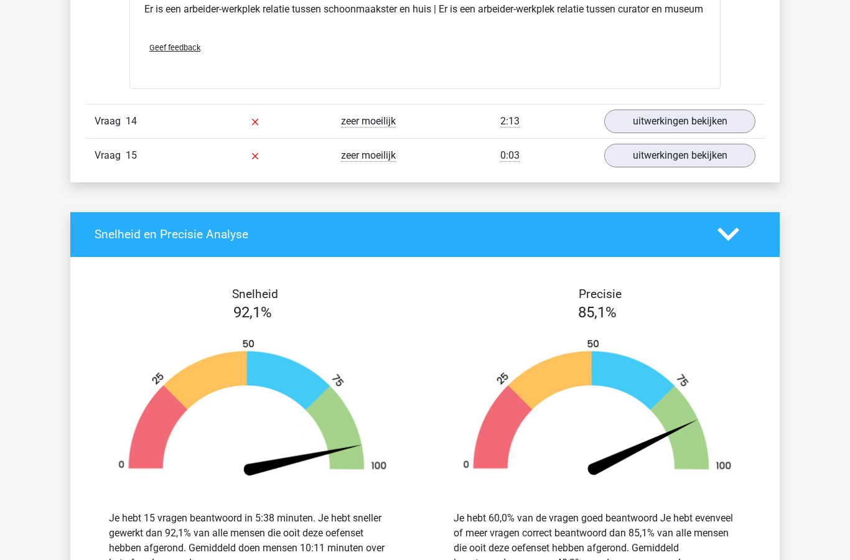
click at [662, 133] on link "uitwerkingen bekijken" at bounding box center [679, 122] width 151 height 24
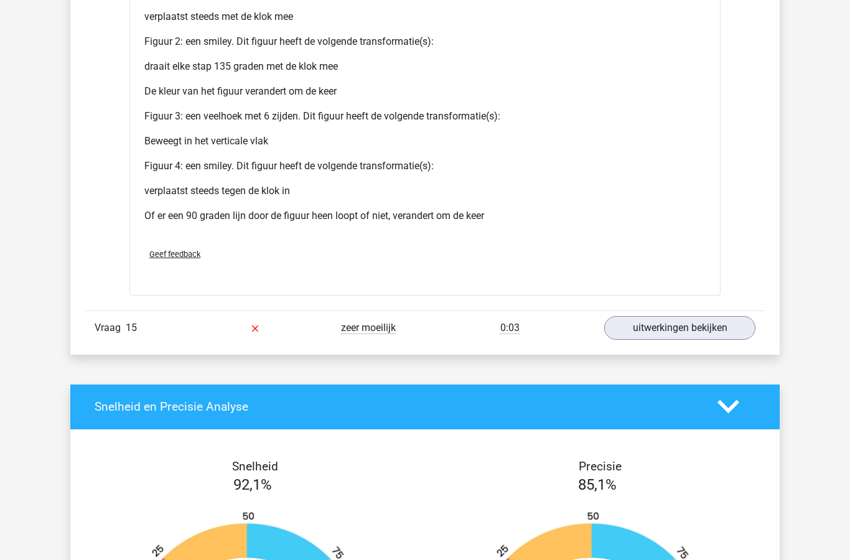
scroll to position [10172, 0]
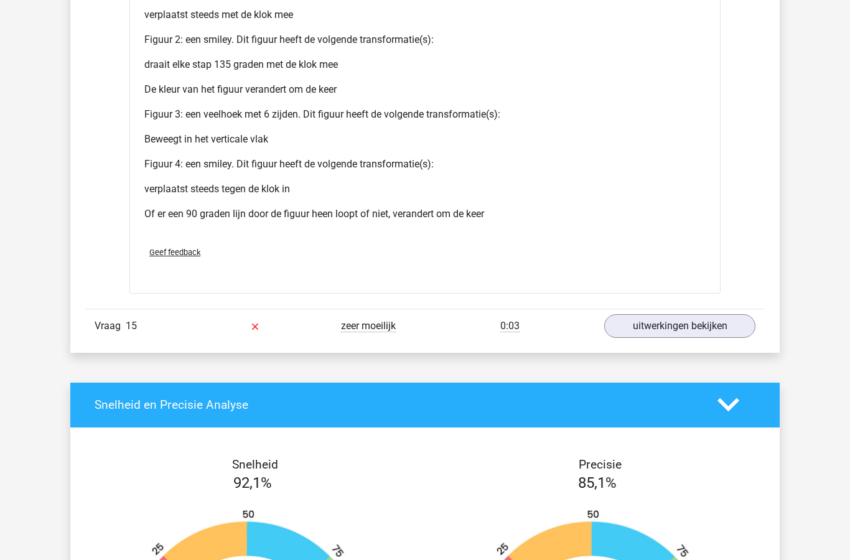
click at [670, 338] on link "uitwerkingen bekijken" at bounding box center [679, 326] width 151 height 24
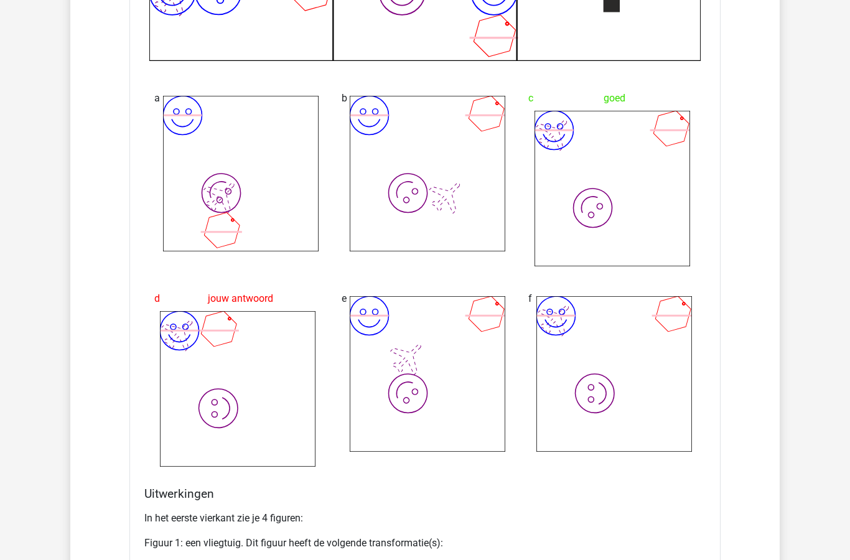
scroll to position [9605, 0]
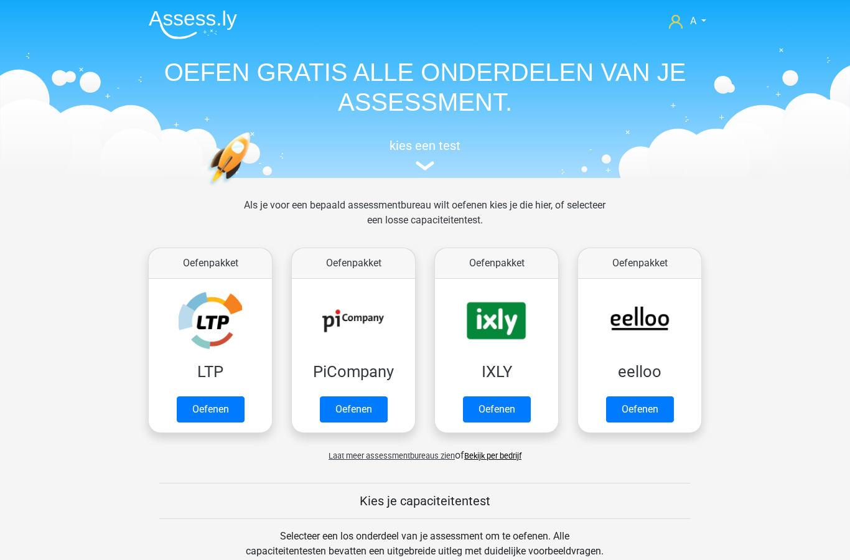
scroll to position [528, 0]
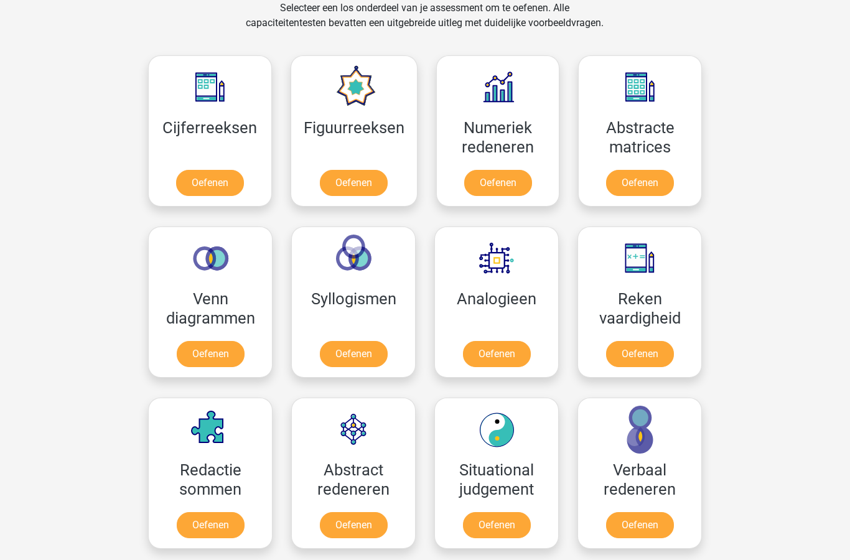
click at [517, 341] on link "Oefenen" at bounding box center [497, 354] width 68 height 26
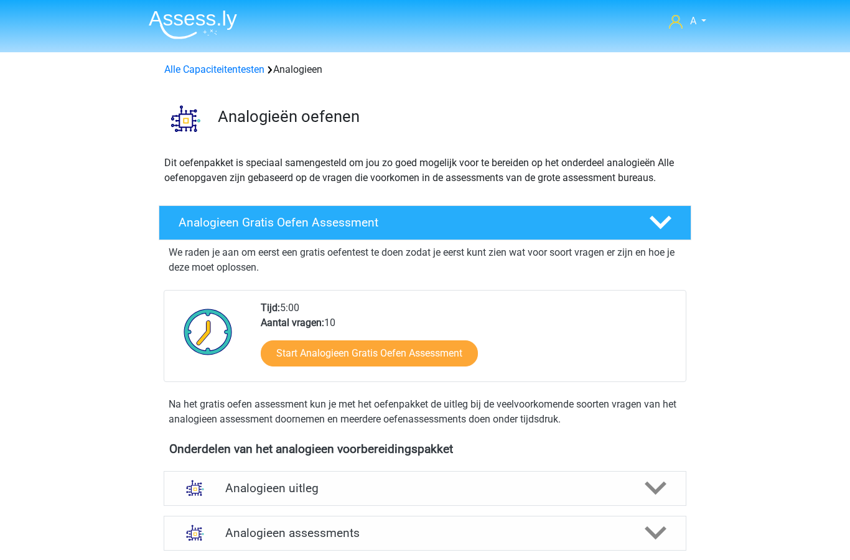
click at [233, 67] on link "Alle Capaciteitentesten" at bounding box center [214, 69] width 100 height 12
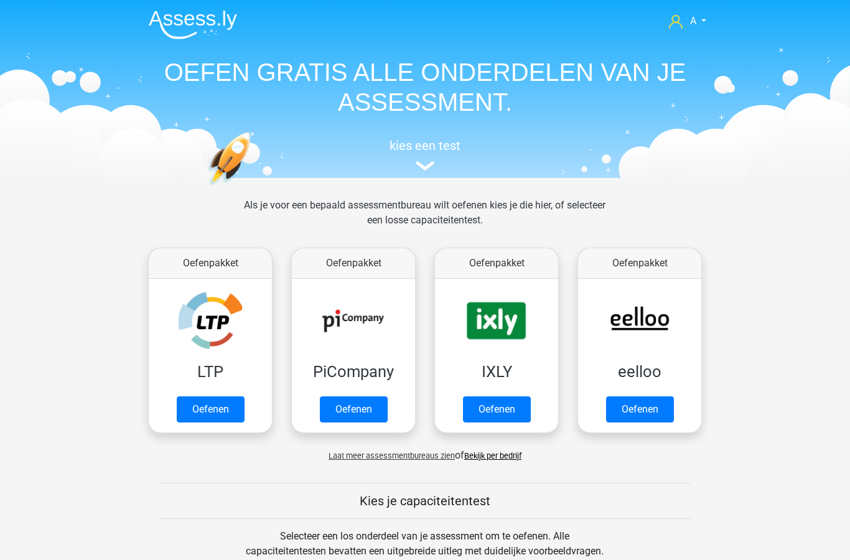
click at [362, 407] on link "Oefenen" at bounding box center [354, 409] width 68 height 26
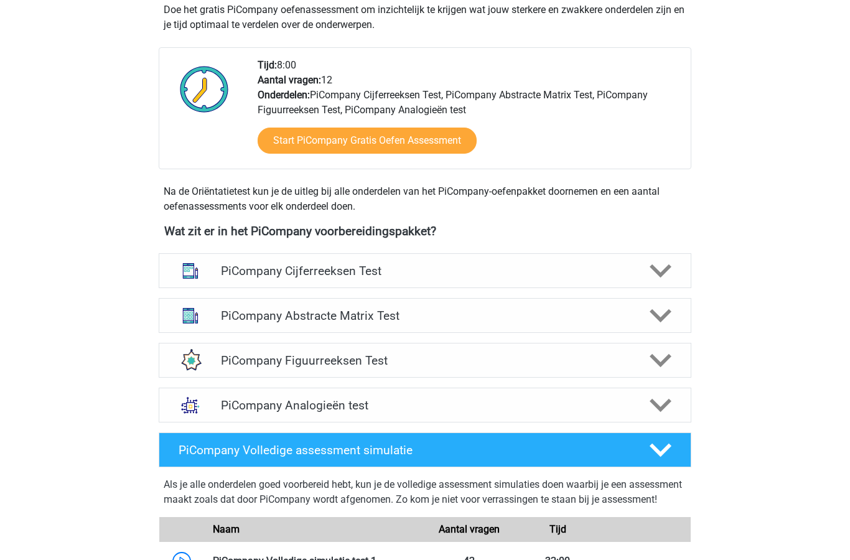
scroll to position [291, 0]
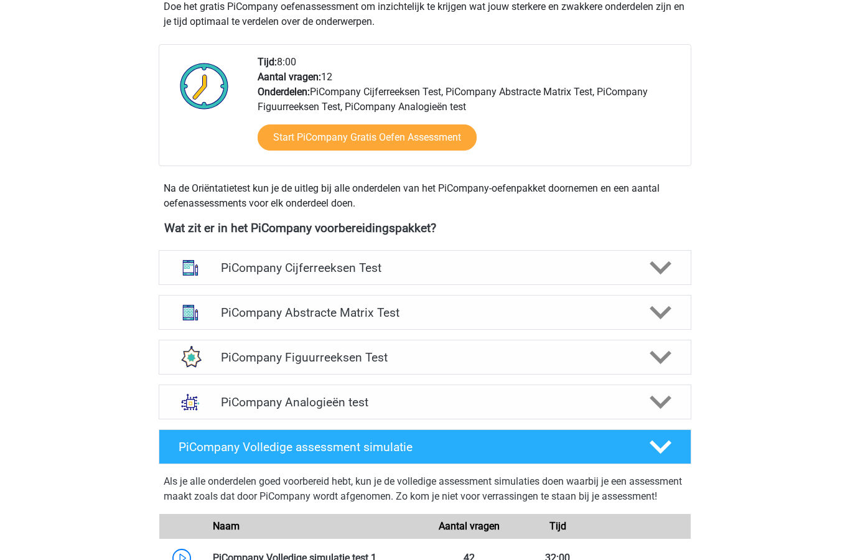
click at [662, 410] on polygon at bounding box center [661, 403] width 22 height 14
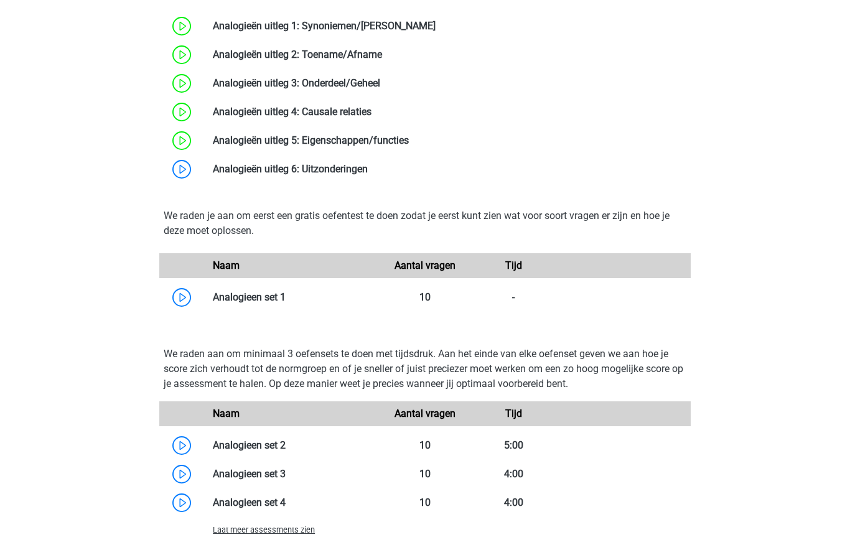
scroll to position [898, 0]
click at [286, 303] on link at bounding box center [286, 297] width 0 height 12
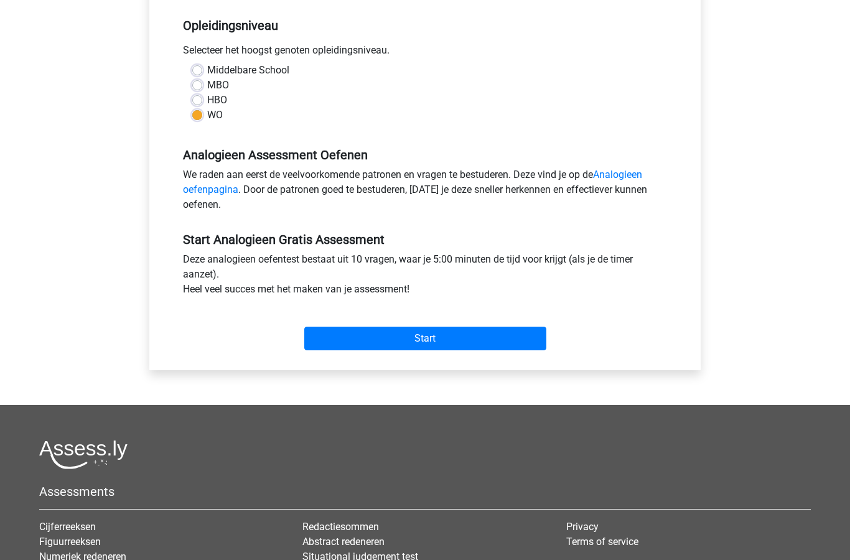
scroll to position [249, 0]
click at [485, 349] on input "Start" at bounding box center [425, 339] width 242 height 24
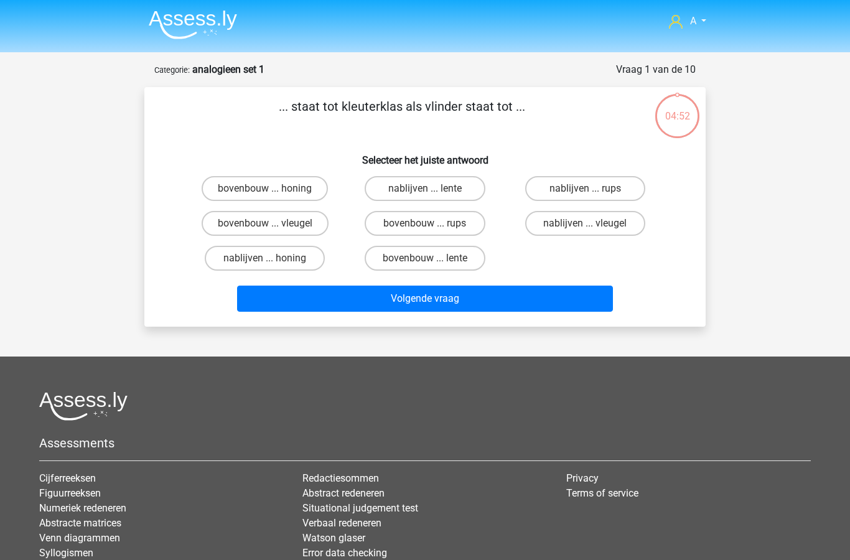
click at [446, 225] on label "bovenbouw ... rups" at bounding box center [425, 223] width 120 height 25
click at [433, 225] on input "bovenbouw ... rups" at bounding box center [429, 227] width 8 height 8
radio input "true"
click at [438, 302] on button "Volgende vraag" at bounding box center [425, 299] width 377 height 26
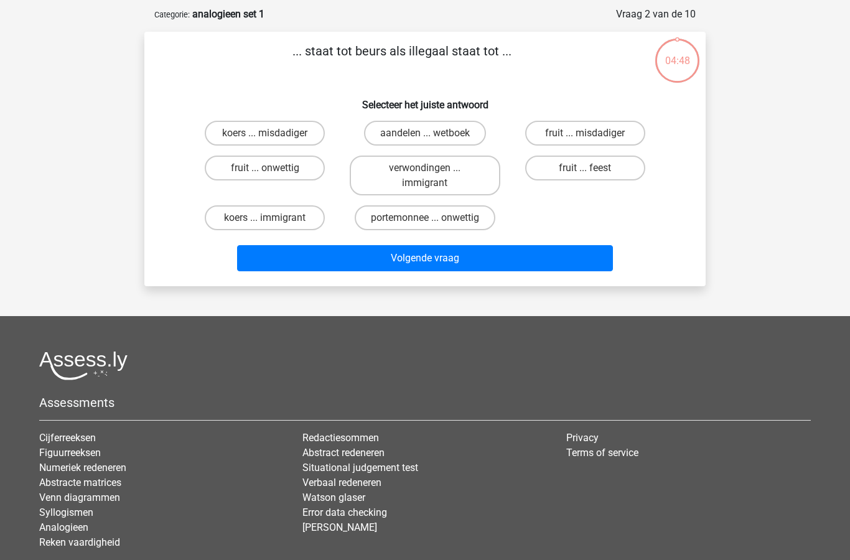
scroll to position [62, 0]
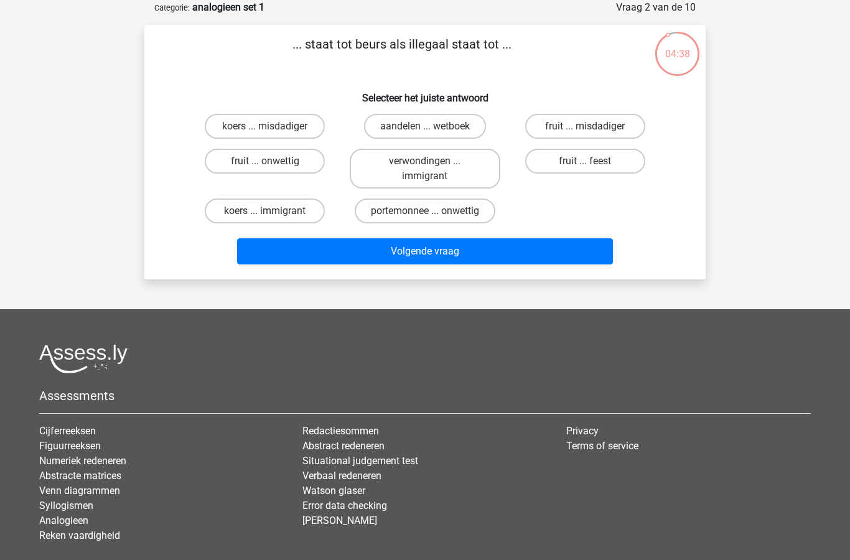
click at [444, 212] on label "portemonnee ... onwettig" at bounding box center [425, 211] width 141 height 25
click at [433, 212] on input "portemonnee ... onwettig" at bounding box center [429, 215] width 8 height 8
radio input "true"
click at [427, 260] on button "Volgende vraag" at bounding box center [425, 251] width 377 height 26
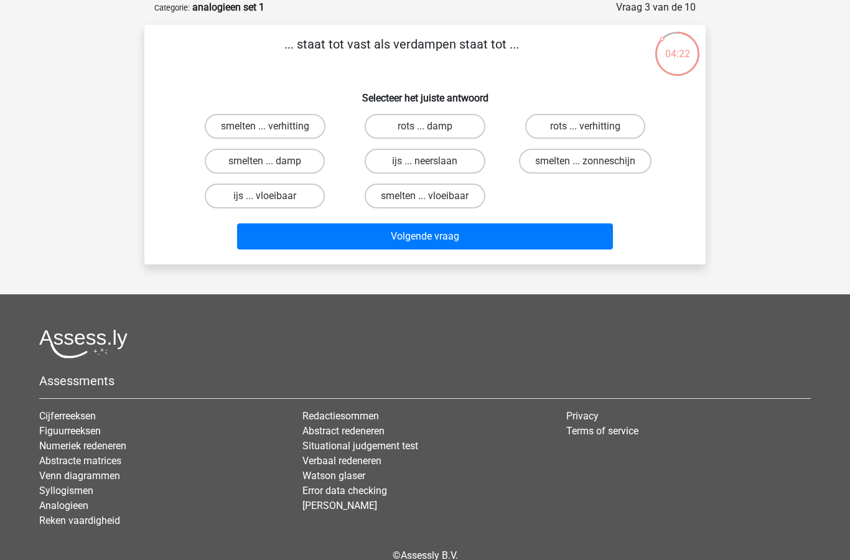
click at [415, 194] on label "smelten ... vloeibaar" at bounding box center [425, 196] width 120 height 25
click at [425, 196] on input "smelten ... vloeibaar" at bounding box center [429, 200] width 8 height 8
radio input "true"
click at [382, 240] on button "Volgende vraag" at bounding box center [425, 236] width 377 height 26
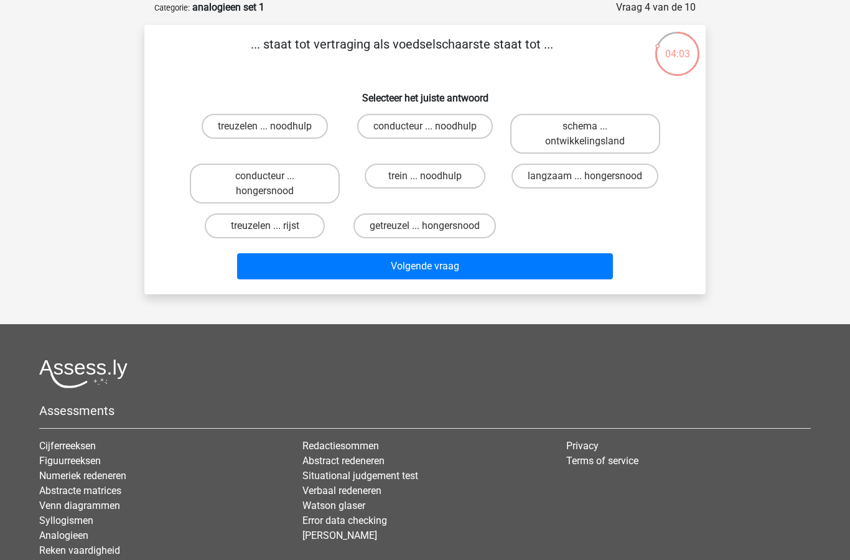
click at [413, 222] on label "getreuzel ... hongersnood" at bounding box center [425, 225] width 143 height 25
click at [425, 226] on input "getreuzel ... hongersnood" at bounding box center [429, 230] width 8 height 8
radio input "true"
click at [446, 279] on button "Volgende vraag" at bounding box center [425, 266] width 377 height 26
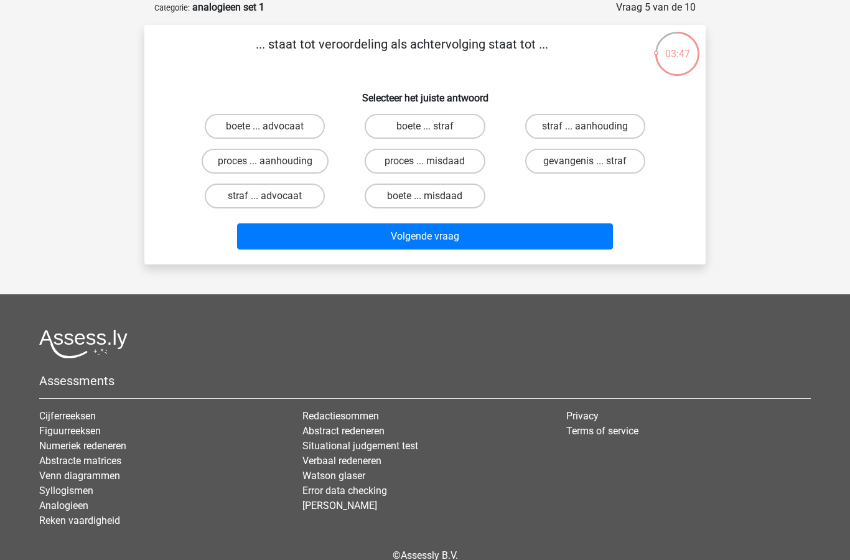
click at [296, 163] on label "proces ... aanhouding" at bounding box center [265, 161] width 127 height 25
click at [273, 163] on input "proces ... aanhouding" at bounding box center [269, 165] width 8 height 8
radio input "true"
click at [333, 233] on button "Volgende vraag" at bounding box center [425, 236] width 377 height 26
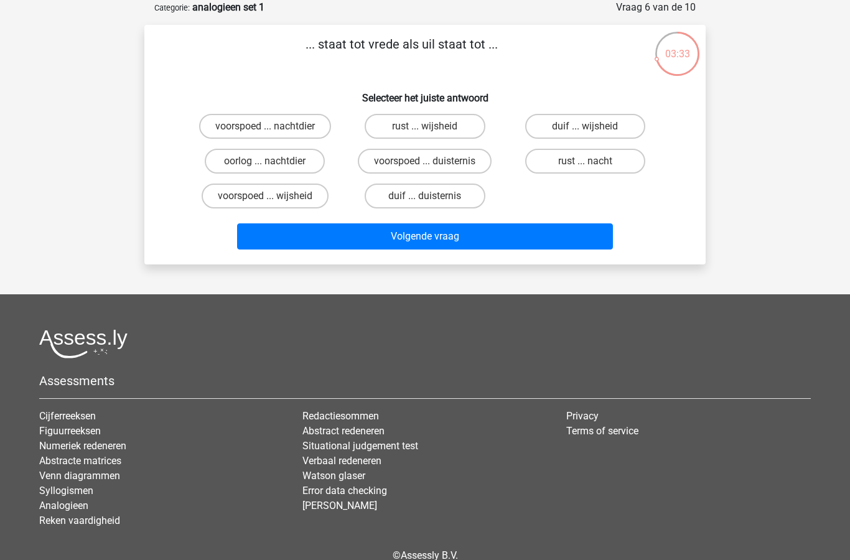
click at [598, 129] on label "duif ... wijsheid" at bounding box center [585, 126] width 120 height 25
click at [593, 129] on input "duif ... wijsheid" at bounding box center [589, 130] width 8 height 8
radio input "true"
click at [483, 233] on button "Volgende vraag" at bounding box center [425, 236] width 377 height 26
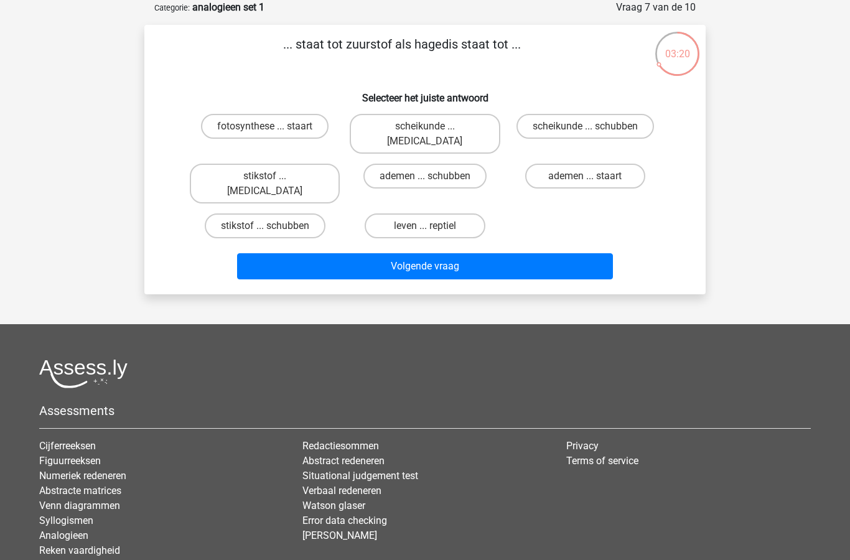
click at [279, 164] on label "stikstof ... krokodil" at bounding box center [265, 184] width 150 height 40
click at [273, 176] on input "stikstof ... krokodil" at bounding box center [269, 180] width 8 height 8
radio input "true"
click at [406, 253] on button "Volgende vraag" at bounding box center [425, 266] width 377 height 26
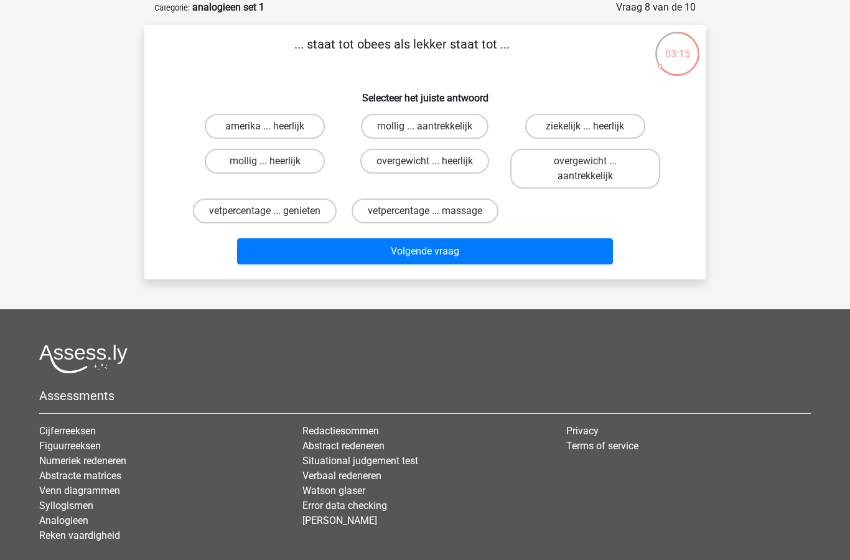
click at [289, 164] on label "mollig ... heerlijk" at bounding box center [265, 161] width 120 height 25
click at [273, 164] on input "mollig ... heerlijk" at bounding box center [269, 165] width 8 height 8
radio input "true"
click at [384, 251] on button "Volgende vraag" at bounding box center [425, 251] width 377 height 26
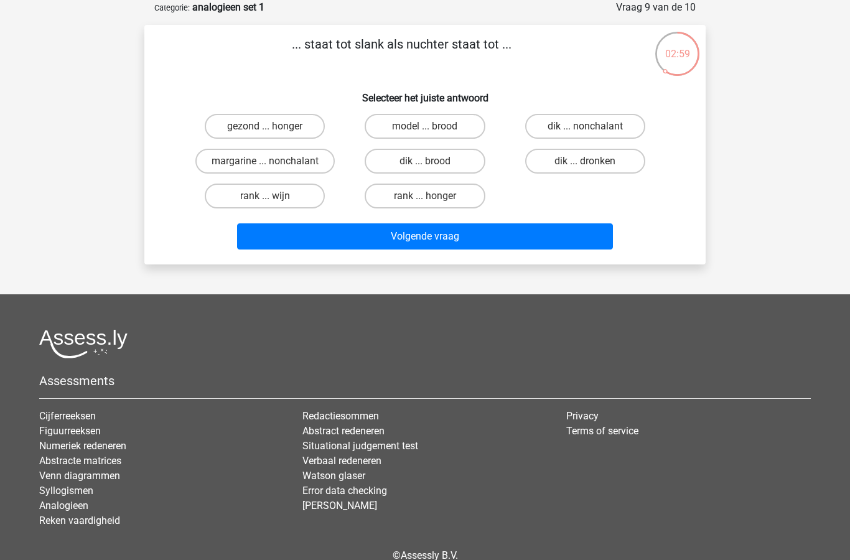
click at [573, 160] on label "dik ... dronken" at bounding box center [585, 161] width 120 height 25
click at [585, 161] on input "dik ... dronken" at bounding box center [589, 165] width 8 height 8
radio input "true"
click at [445, 236] on button "Volgende vraag" at bounding box center [425, 236] width 377 height 26
click at [425, 161] on label "pixel ... wiel" at bounding box center [425, 161] width 120 height 25
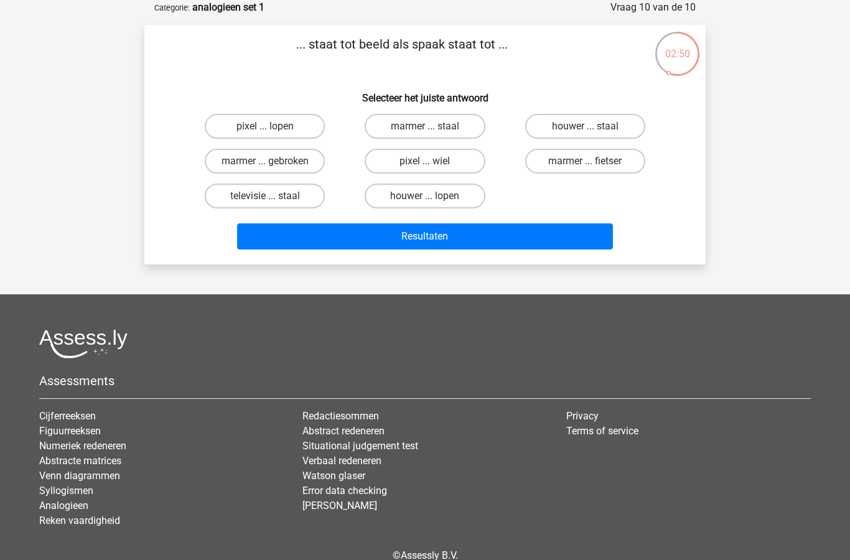
click at [425, 161] on input "pixel ... wiel" at bounding box center [429, 165] width 8 height 8
radio input "true"
click at [410, 241] on button "Resultaten" at bounding box center [425, 236] width 377 height 26
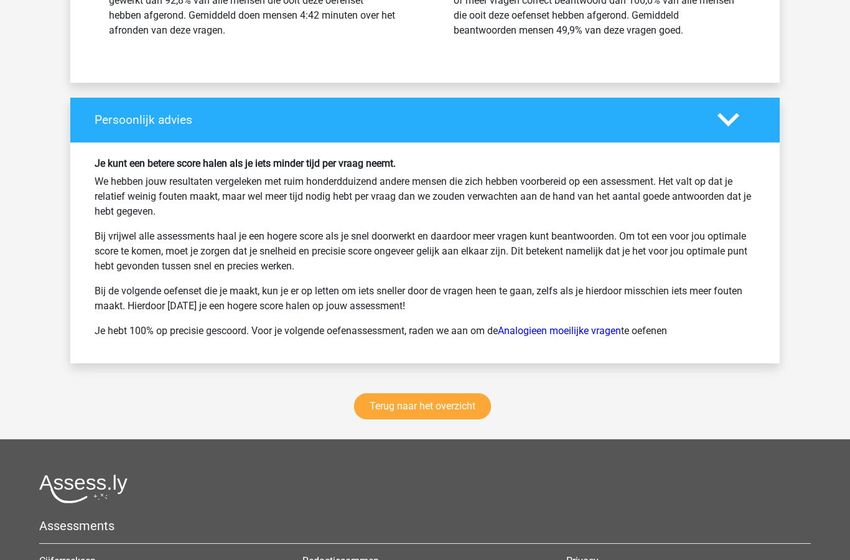
scroll to position [1538, 0]
